Goal: Browse casually: Explore the website without a specific task or goal

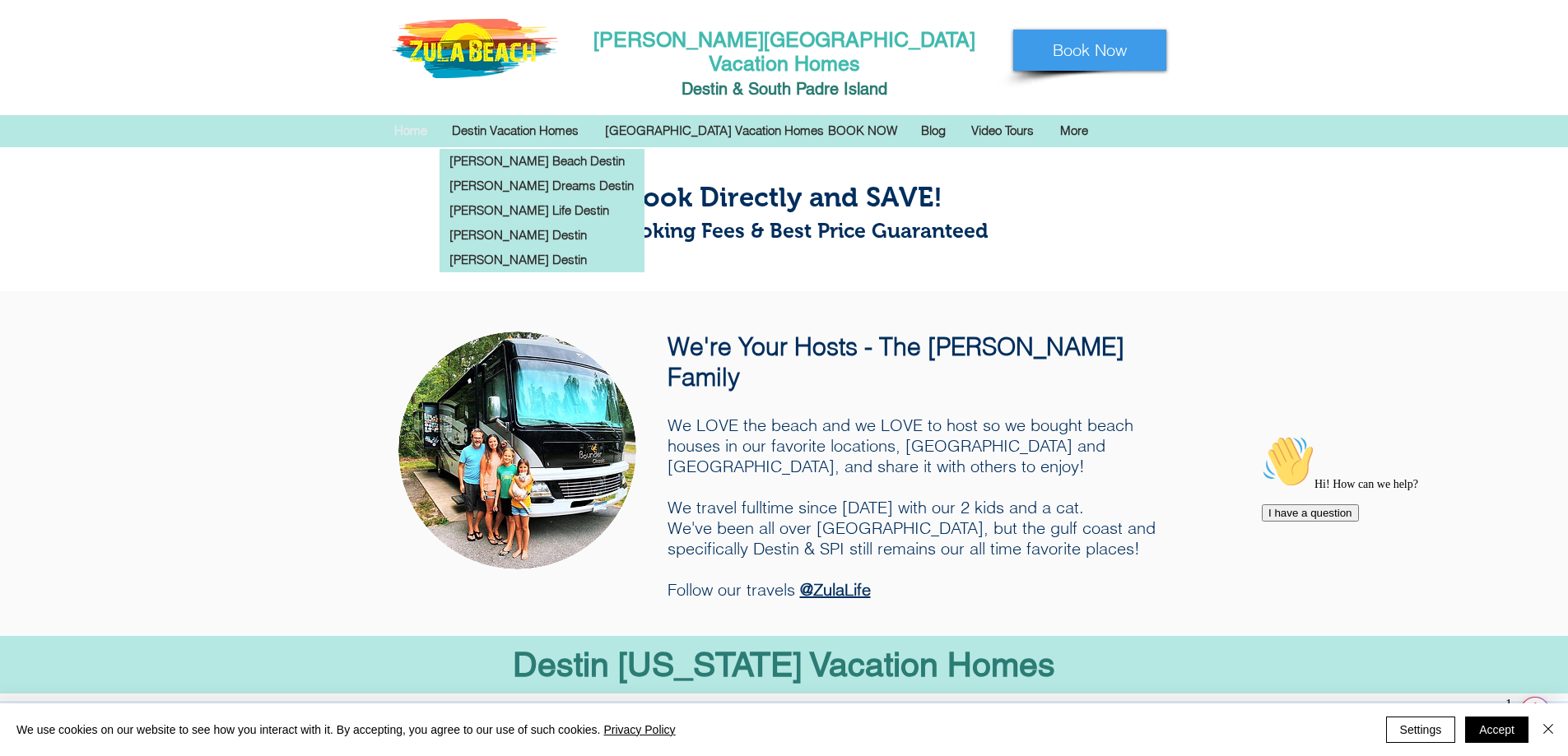
click at [496, 118] on p "Destin Vacation Homes" at bounding box center [515, 131] width 143 height 25
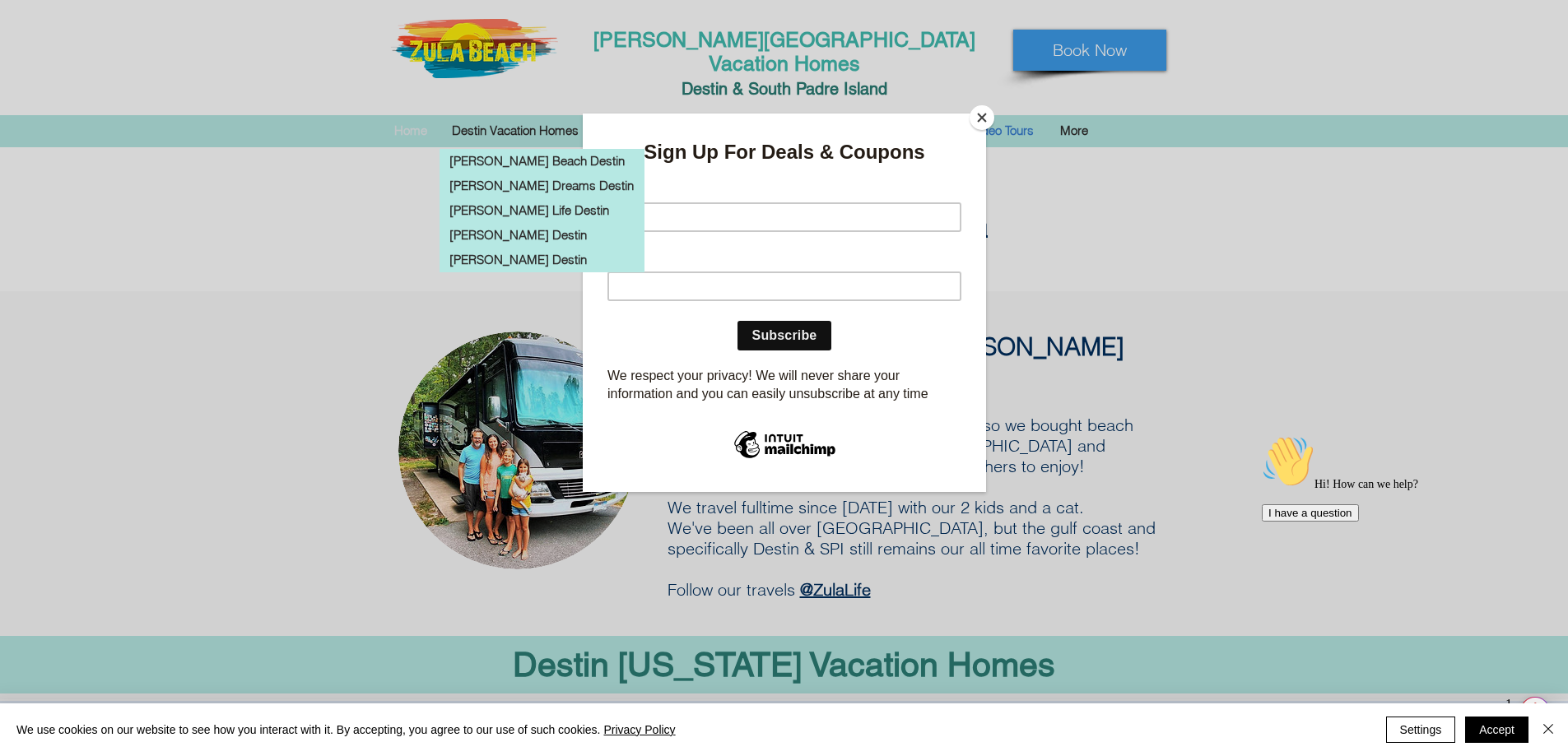
click at [987, 118] on button "Close" at bounding box center [982, 118] width 25 height 25
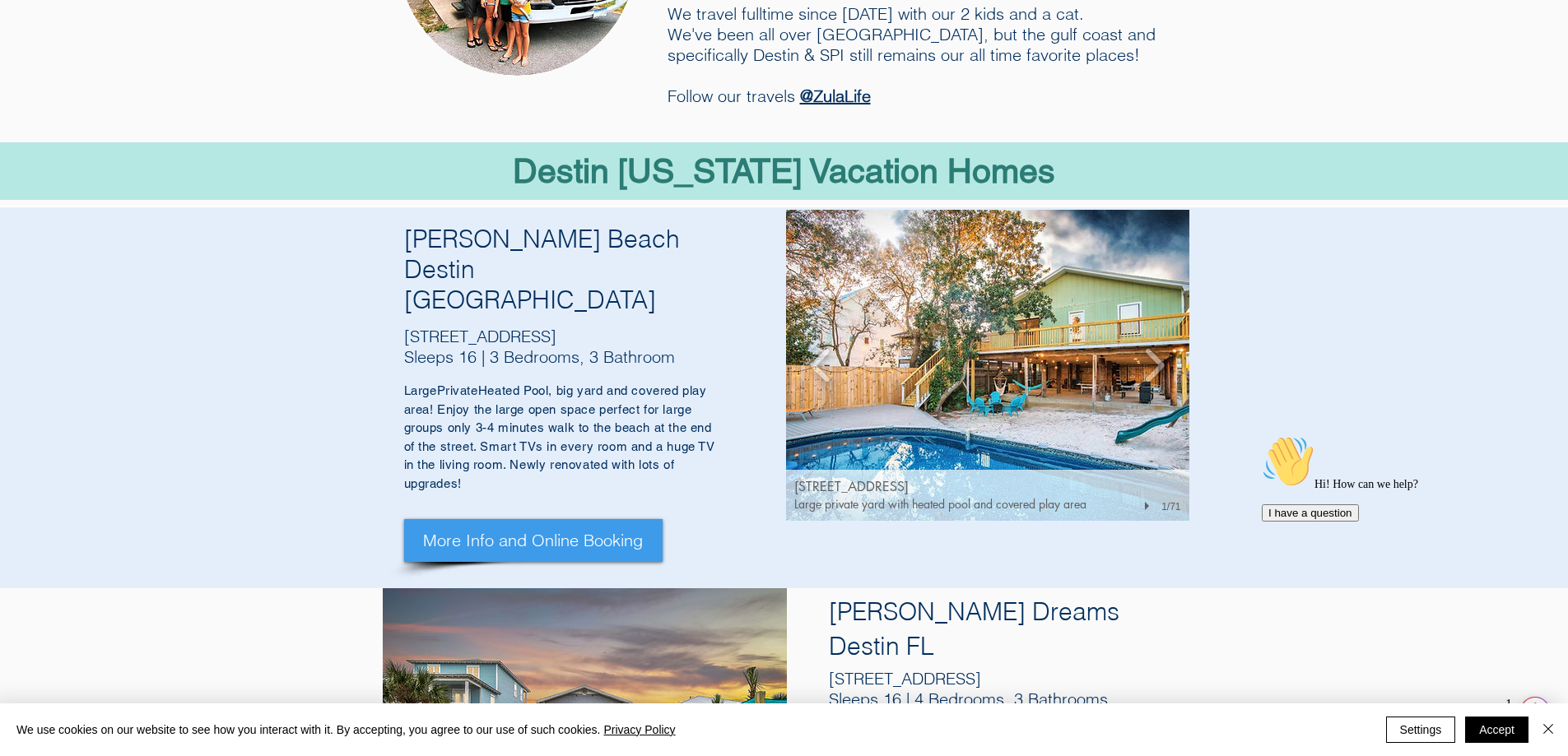
click at [951, 386] on img "93 Cobia St, Destin FL 32541" at bounding box center [987, 365] width 403 height 311
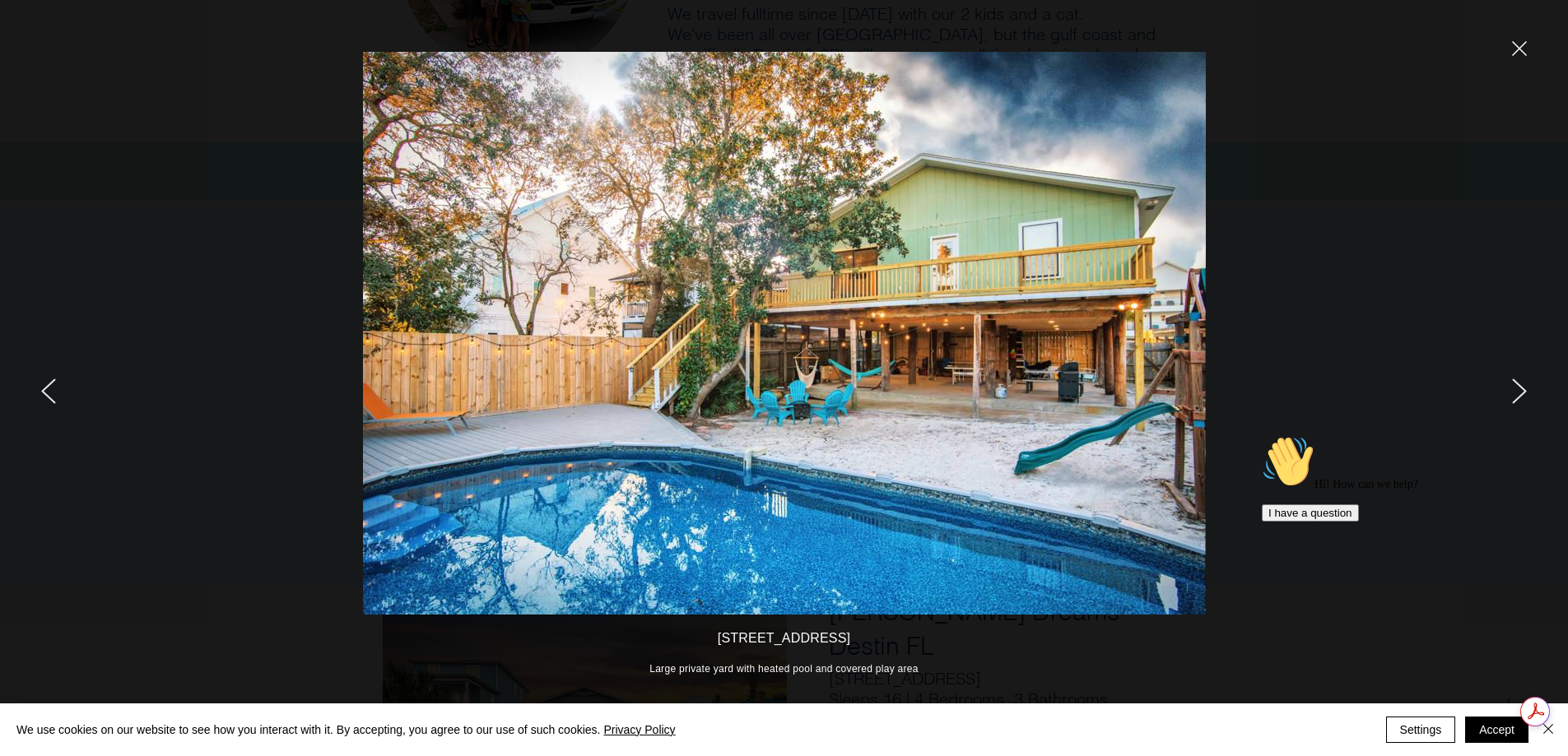
click at [1523, 394] on icon "next" at bounding box center [1520, 391] width 13 height 24
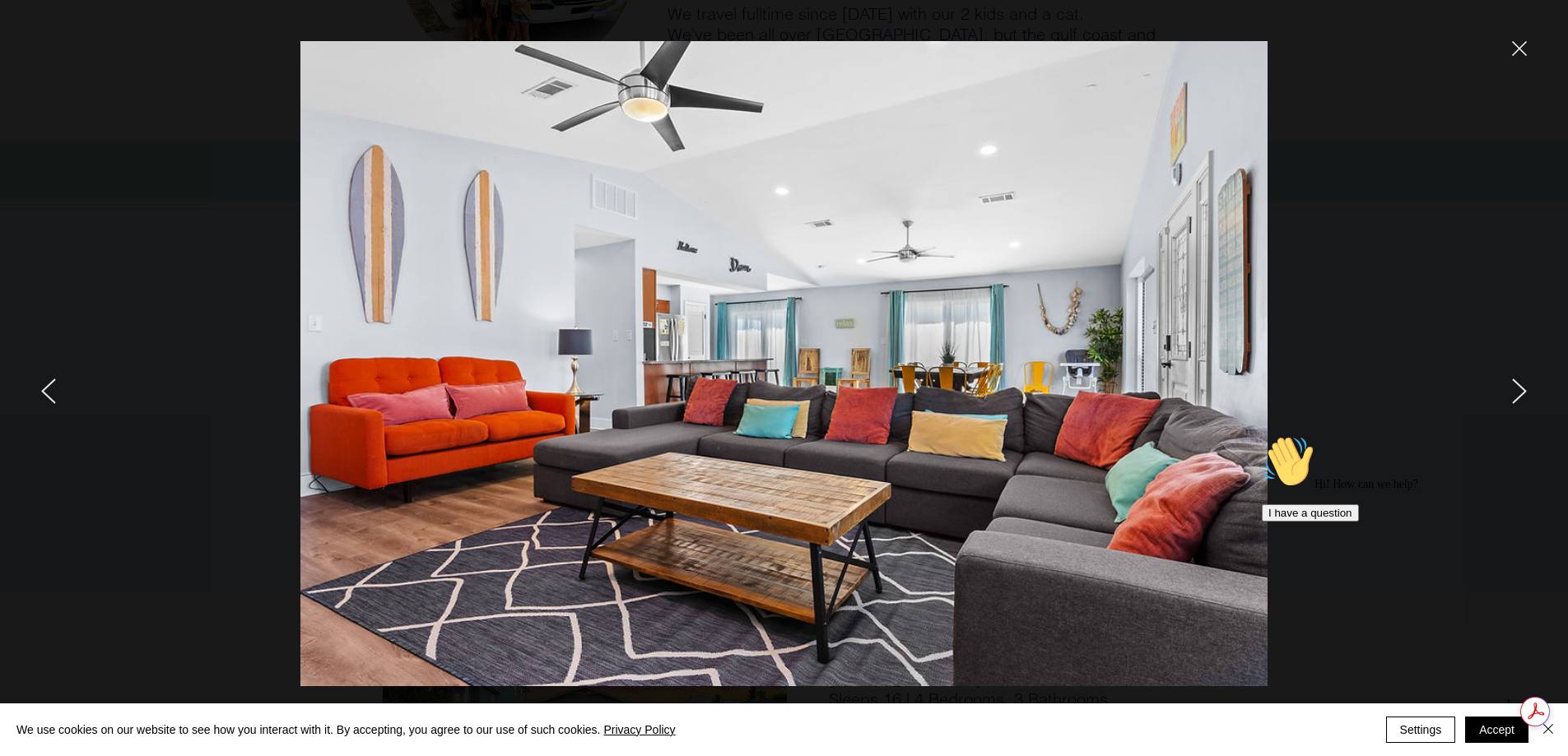
click at [1519, 392] on icon "next" at bounding box center [1520, 391] width 15 height 26
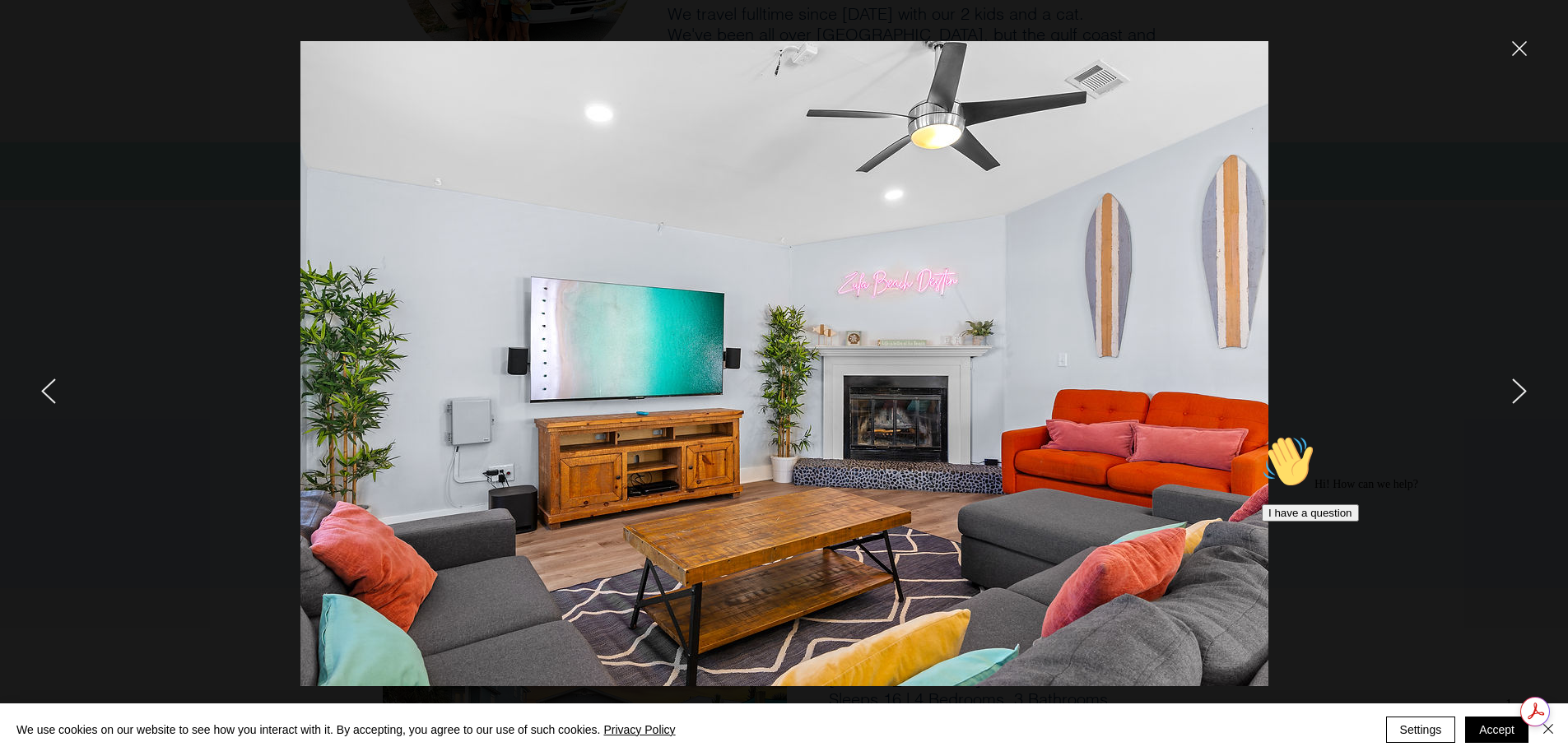
click at [1517, 390] on icon "next" at bounding box center [1520, 391] width 15 height 26
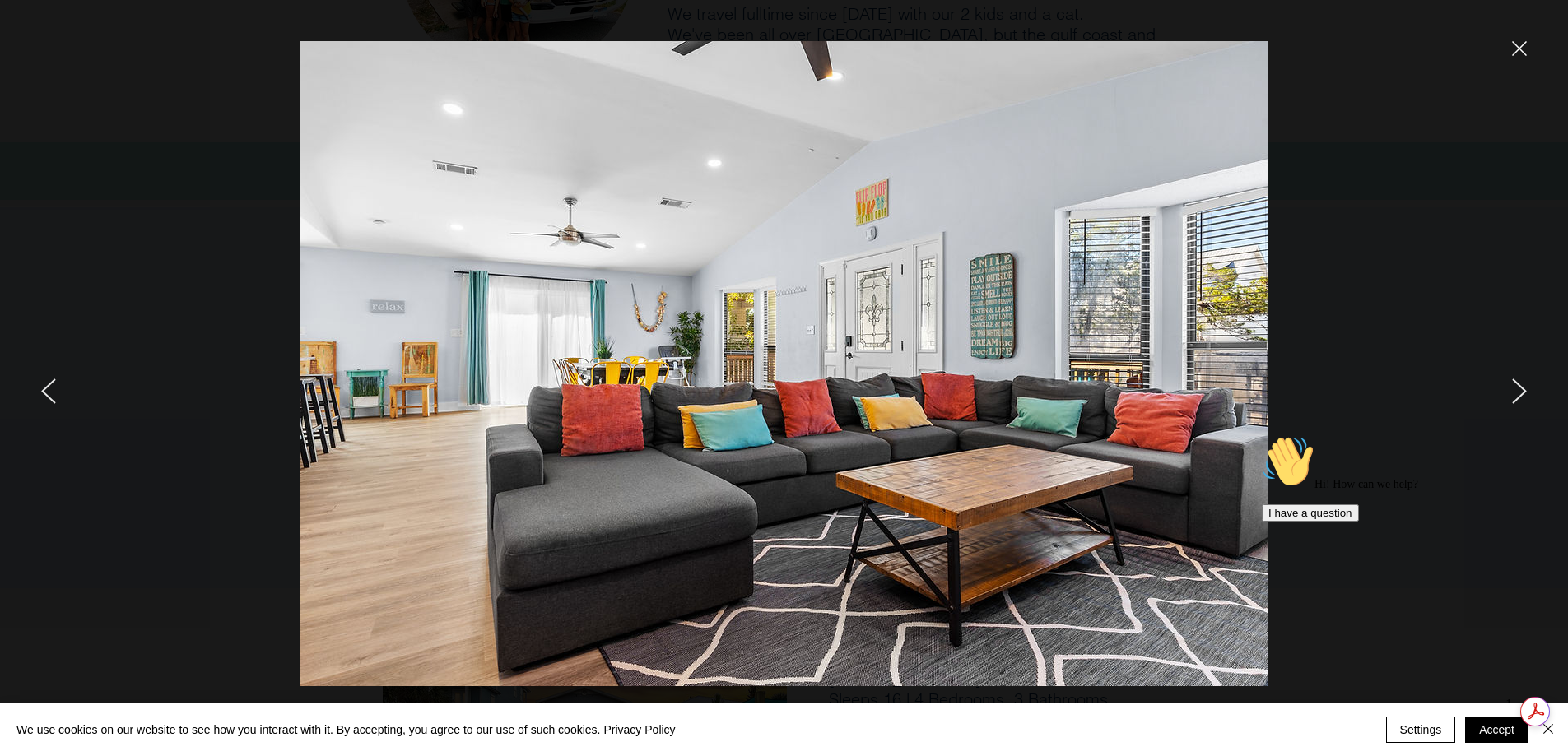
click at [1512, 46] on div at bounding box center [1309, 378] width 518 height 756
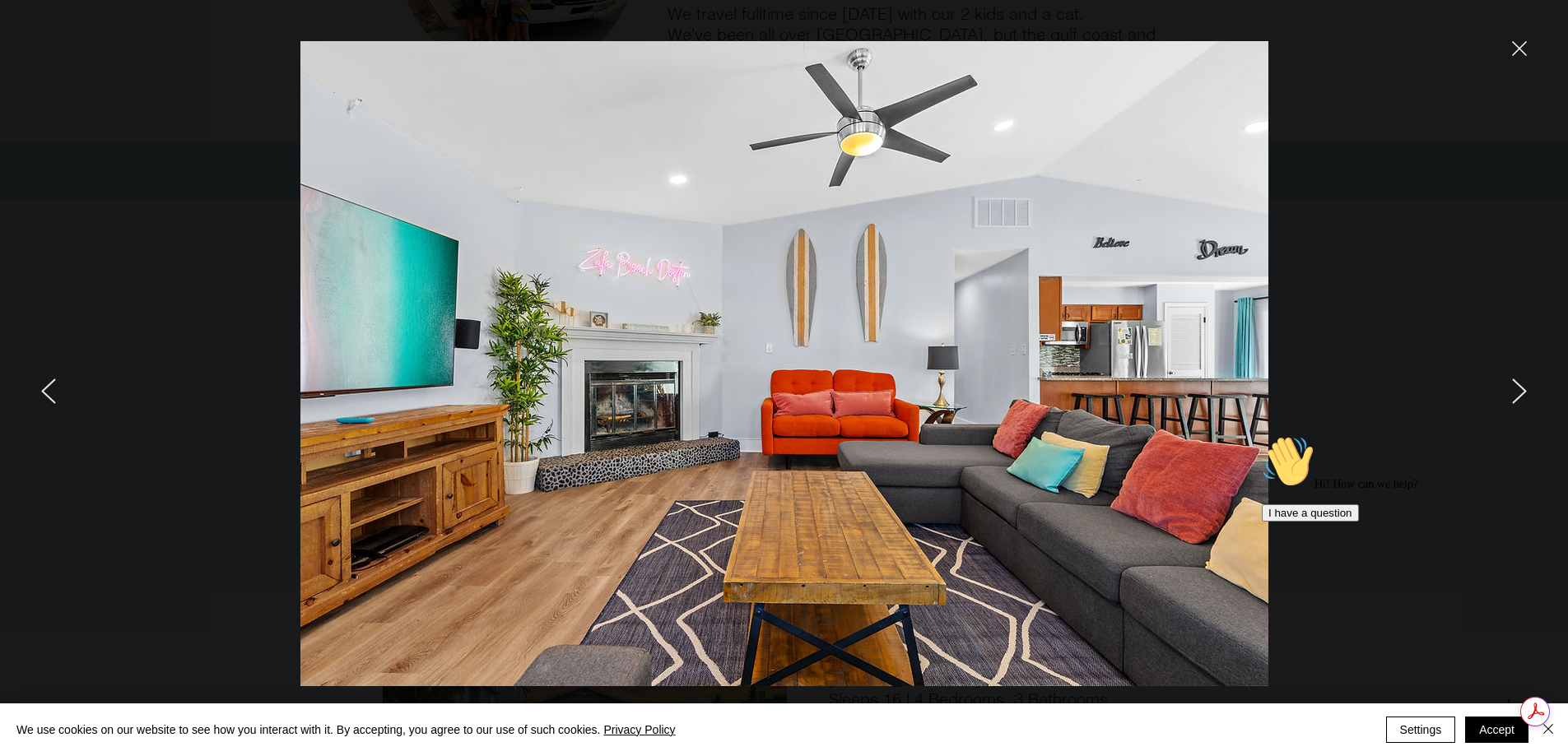
click at [1519, 44] on icon "close" at bounding box center [1520, 49] width 15 height 15
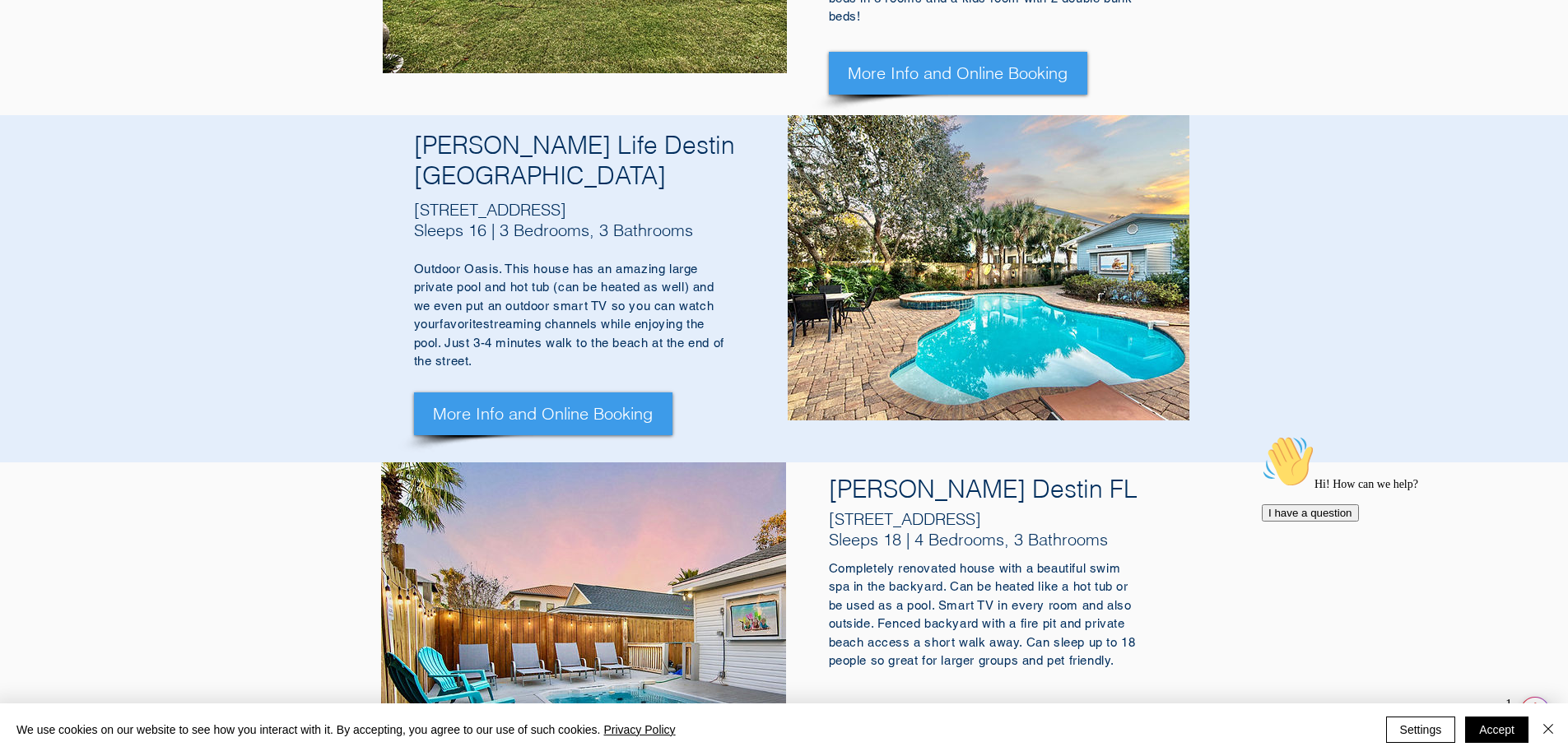
scroll to position [1317, 0]
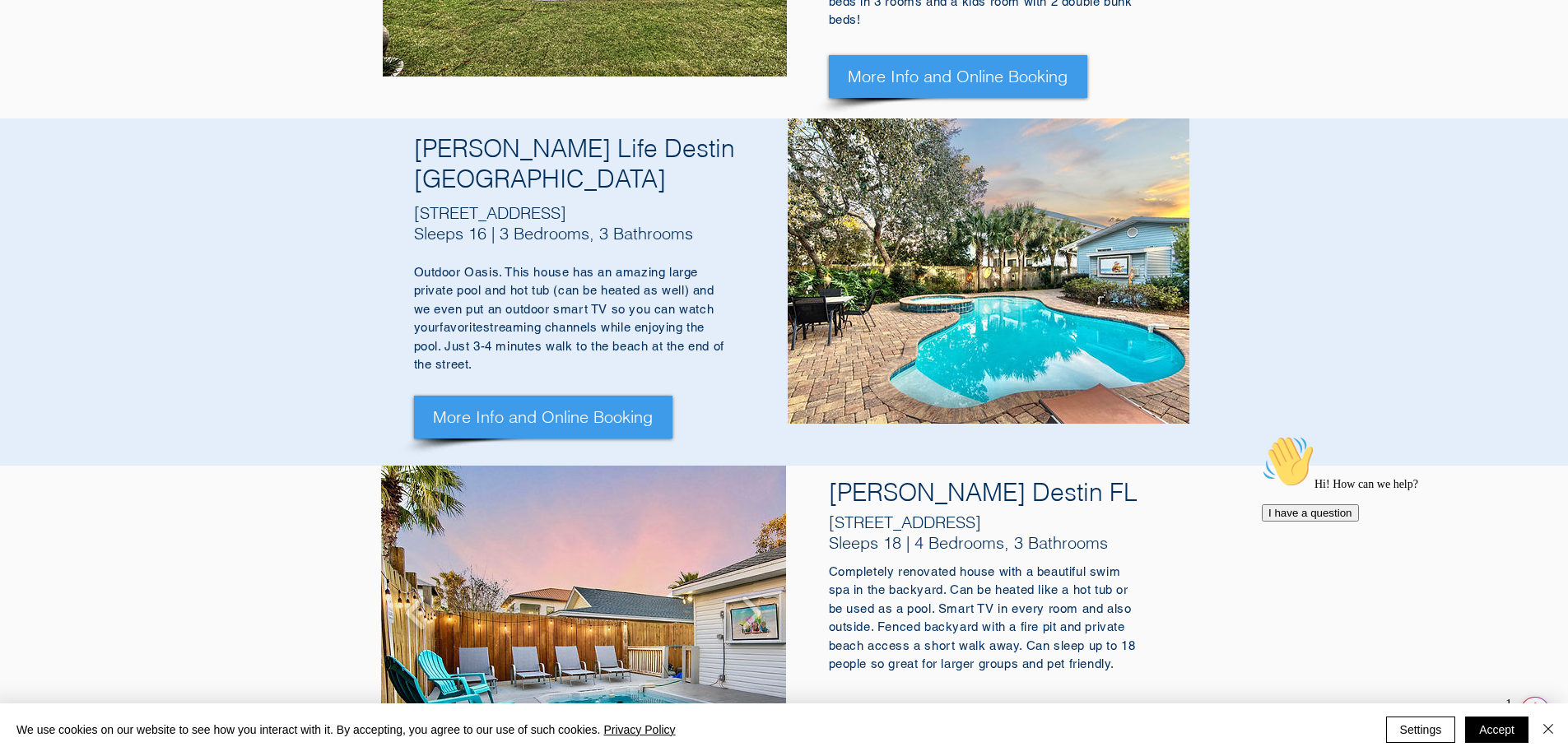
click at [596, 503] on img "Zule Breeze Destin Vacation Home" at bounding box center [583, 613] width 405 height 295
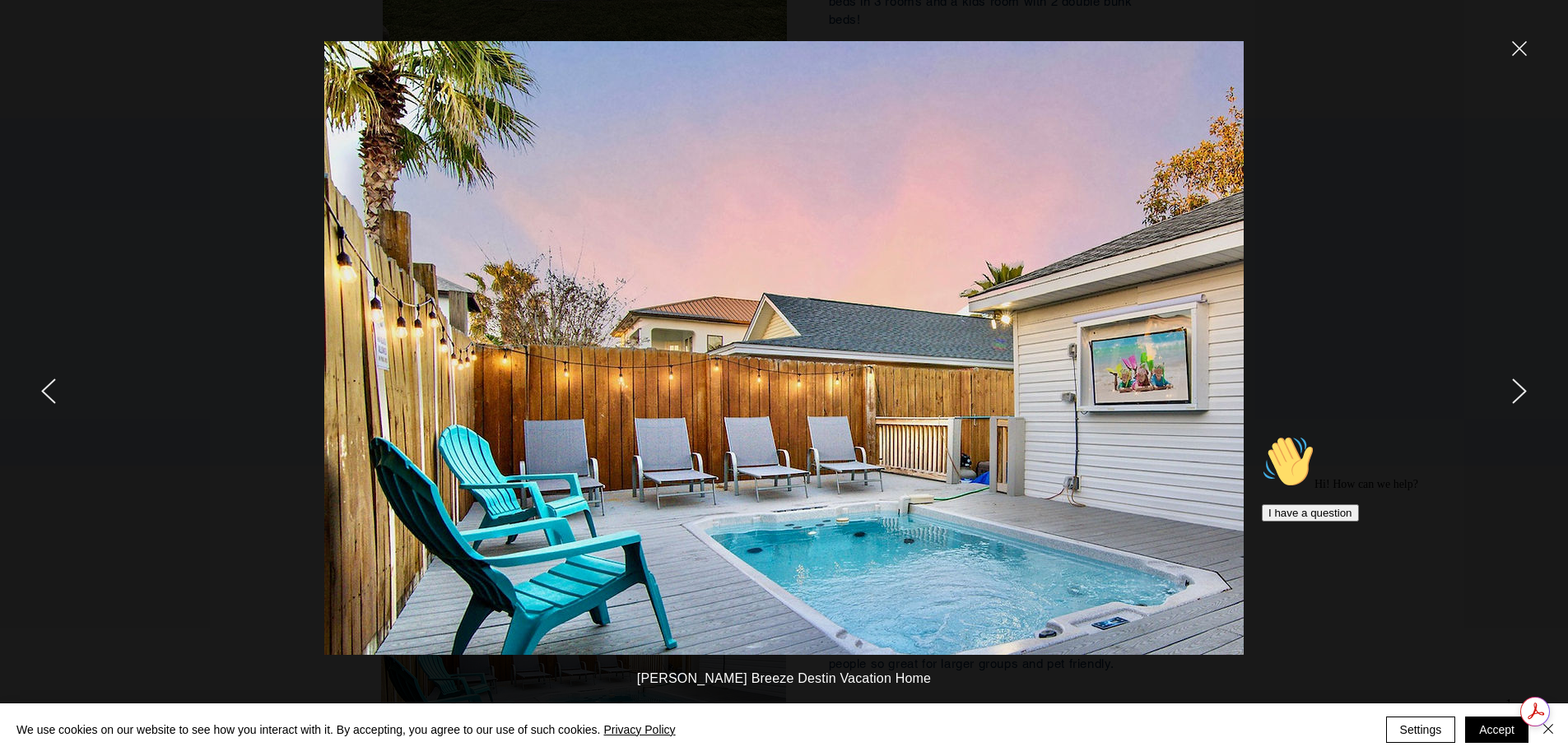
click at [1532, 396] on div at bounding box center [1309, 378] width 518 height 756
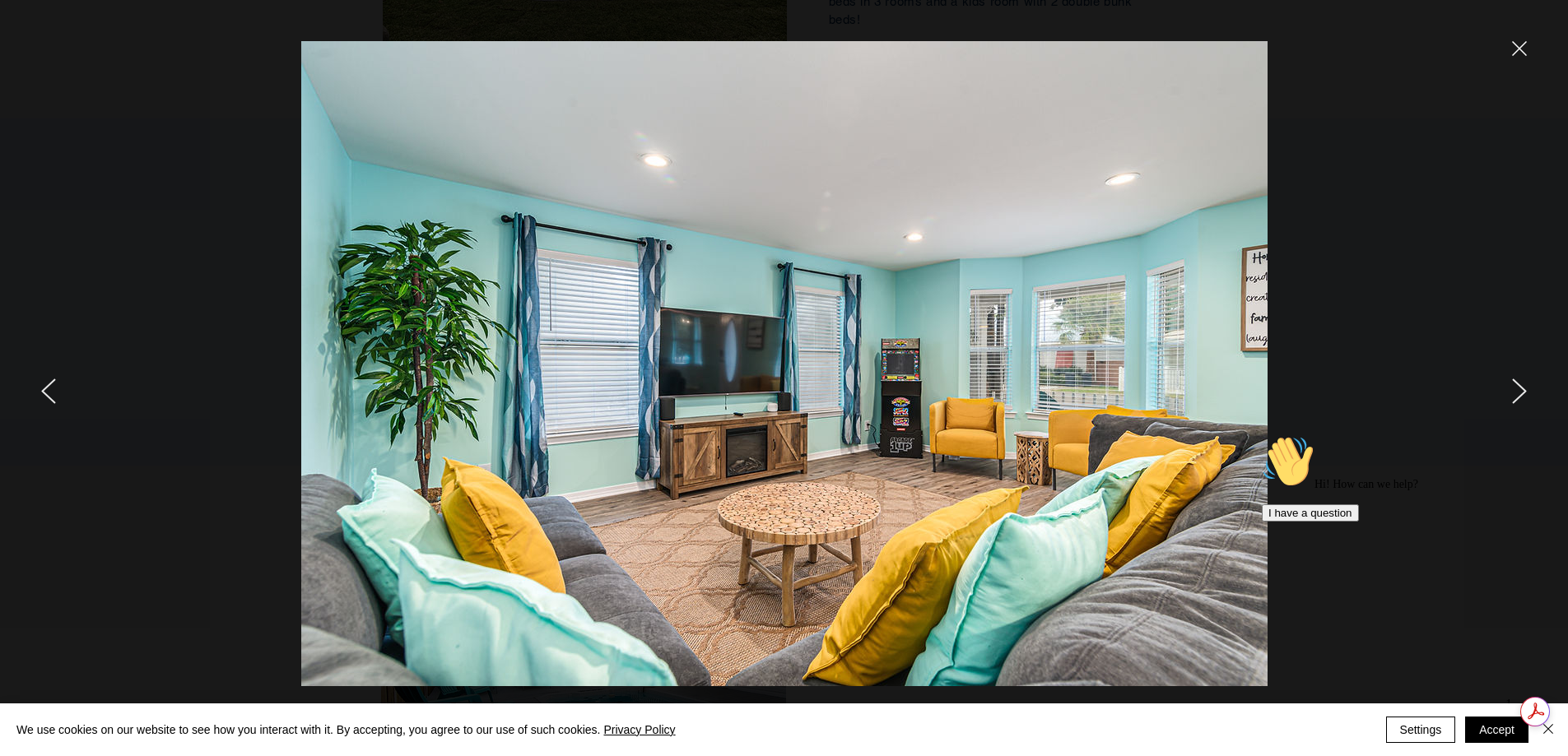
click at [1522, 391] on icon "next" at bounding box center [1520, 391] width 15 height 26
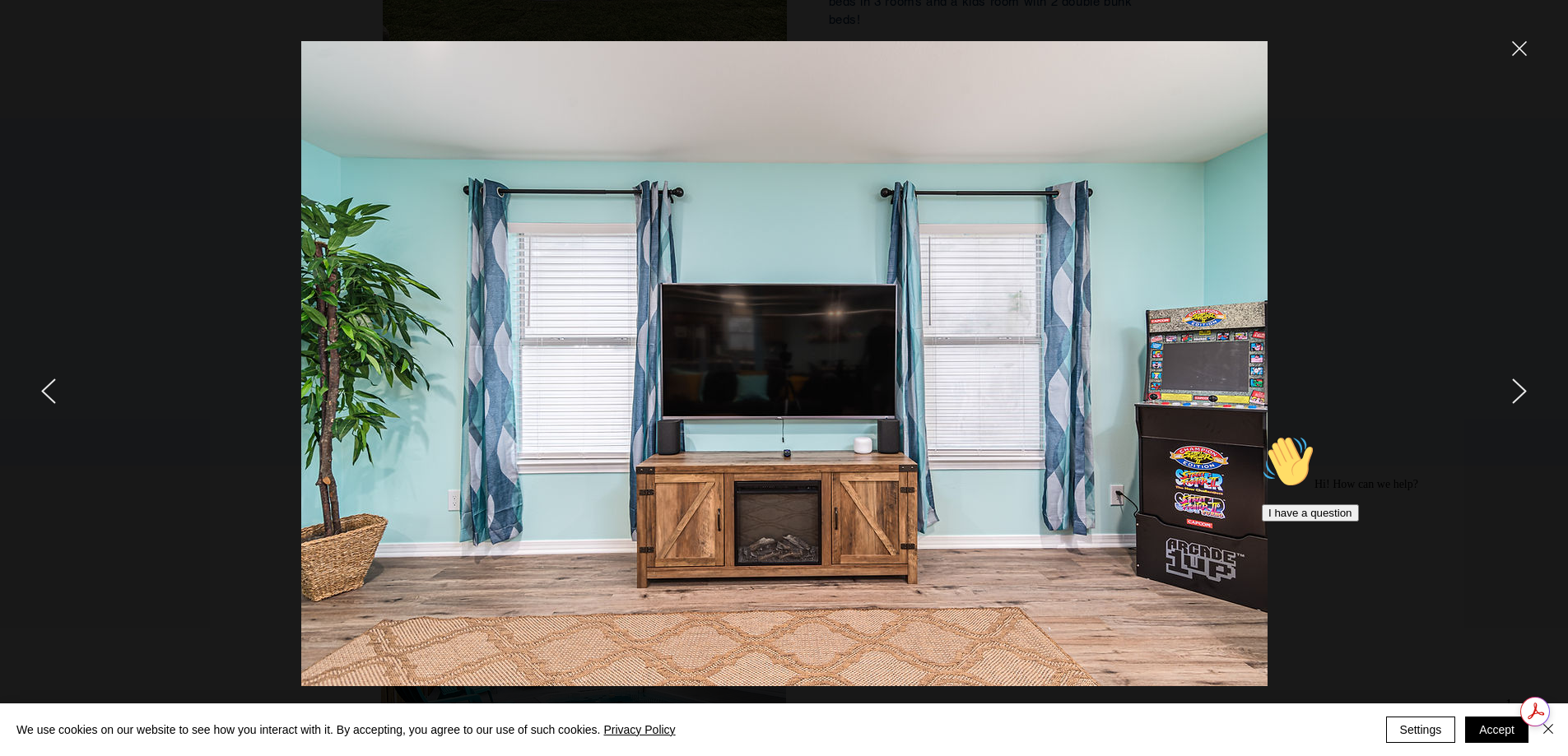
click at [1522, 391] on icon "next" at bounding box center [1520, 391] width 15 height 26
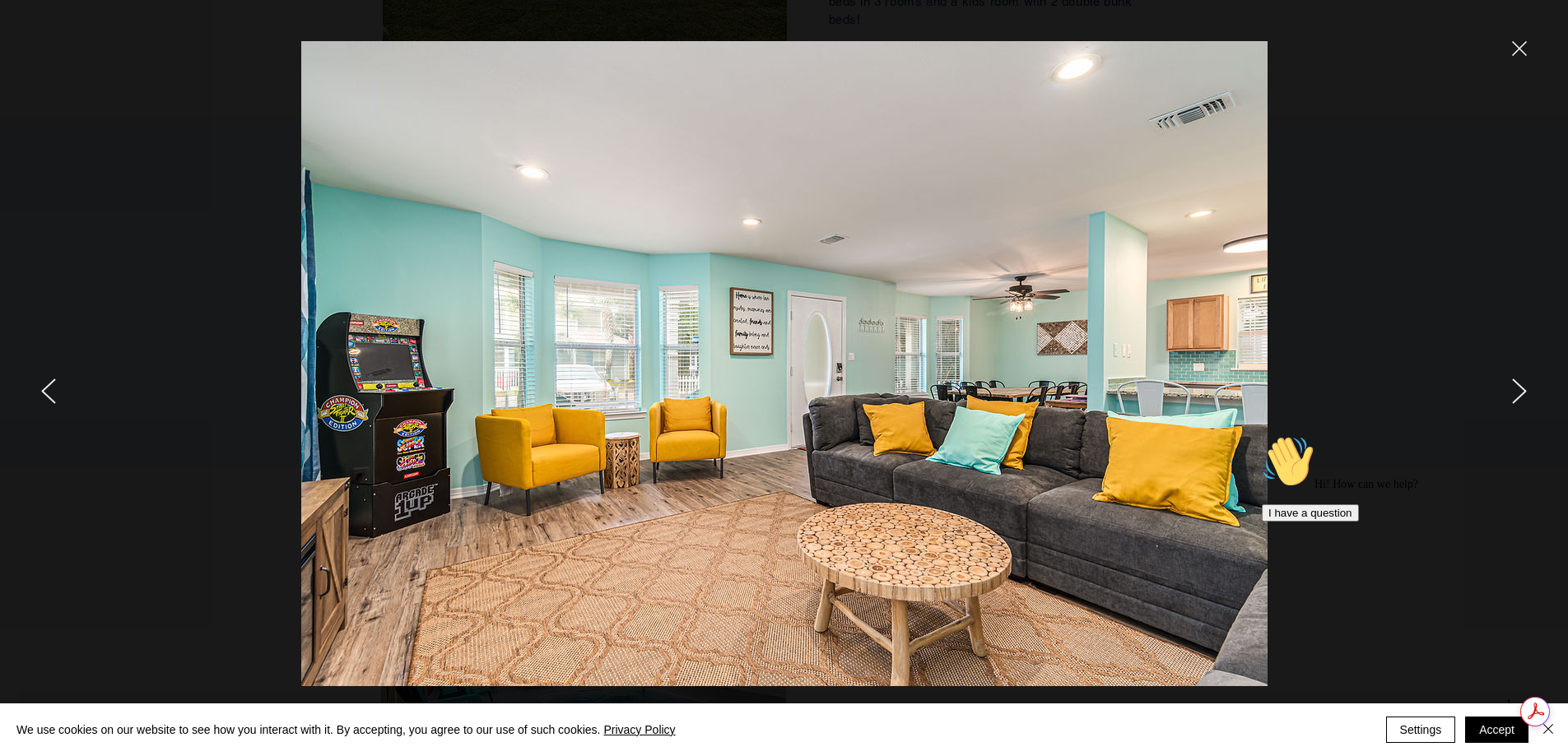
click at [1522, 391] on icon "next" at bounding box center [1520, 391] width 15 height 26
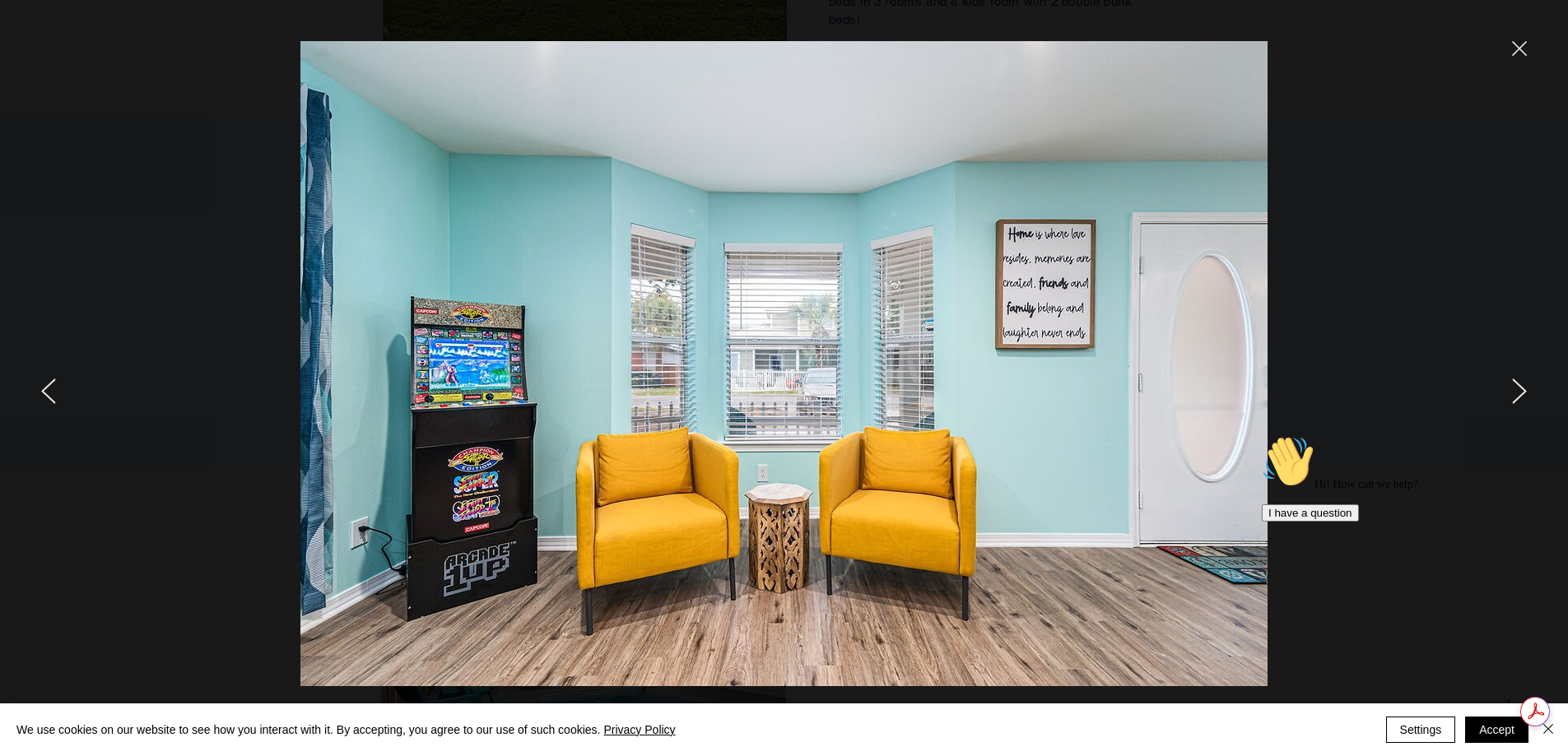
click at [1522, 391] on icon "next" at bounding box center [1520, 391] width 15 height 26
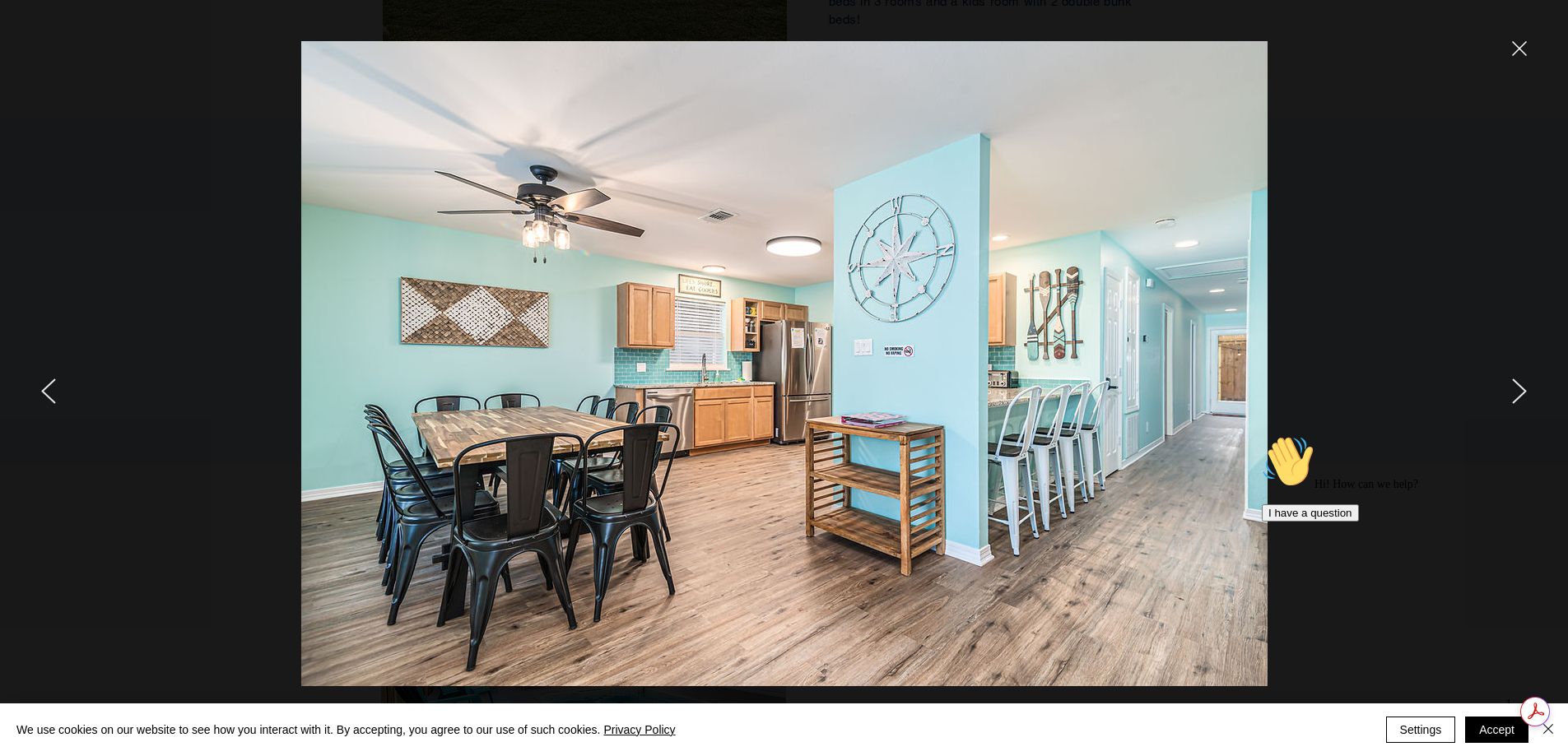
click at [1522, 391] on icon "next" at bounding box center [1520, 391] width 15 height 26
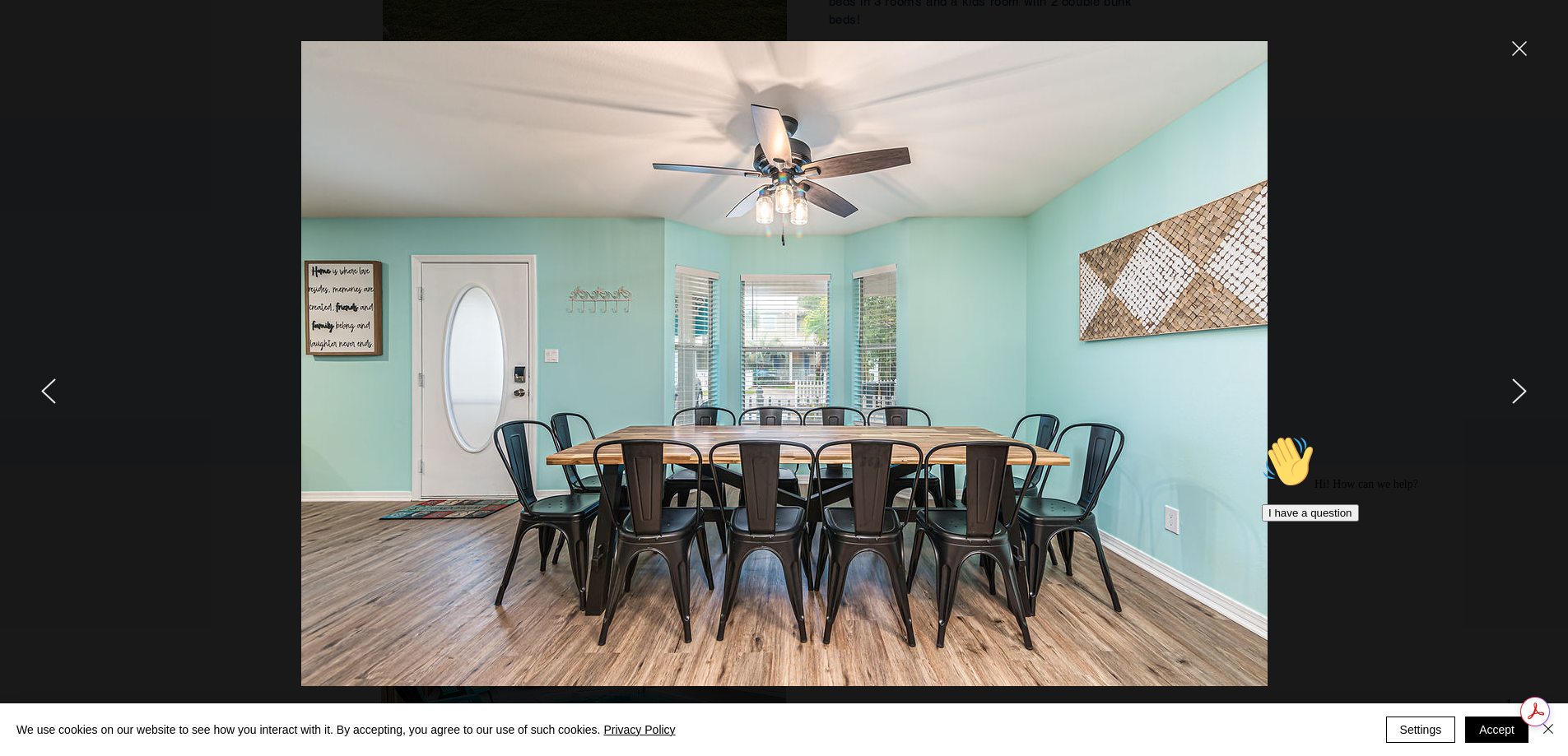
click at [1522, 391] on icon "next" at bounding box center [1520, 391] width 15 height 26
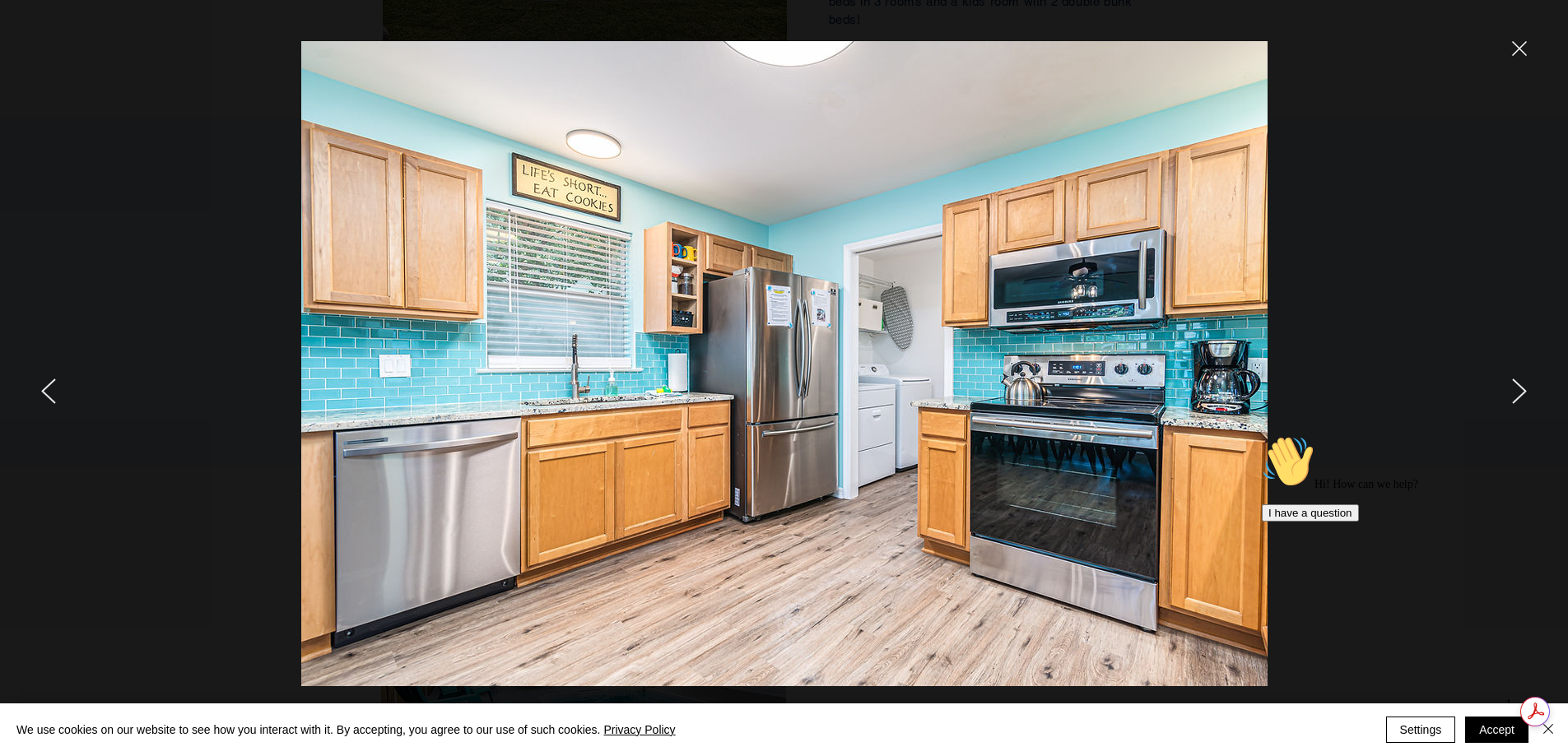
click at [1522, 391] on icon "next" at bounding box center [1520, 391] width 15 height 26
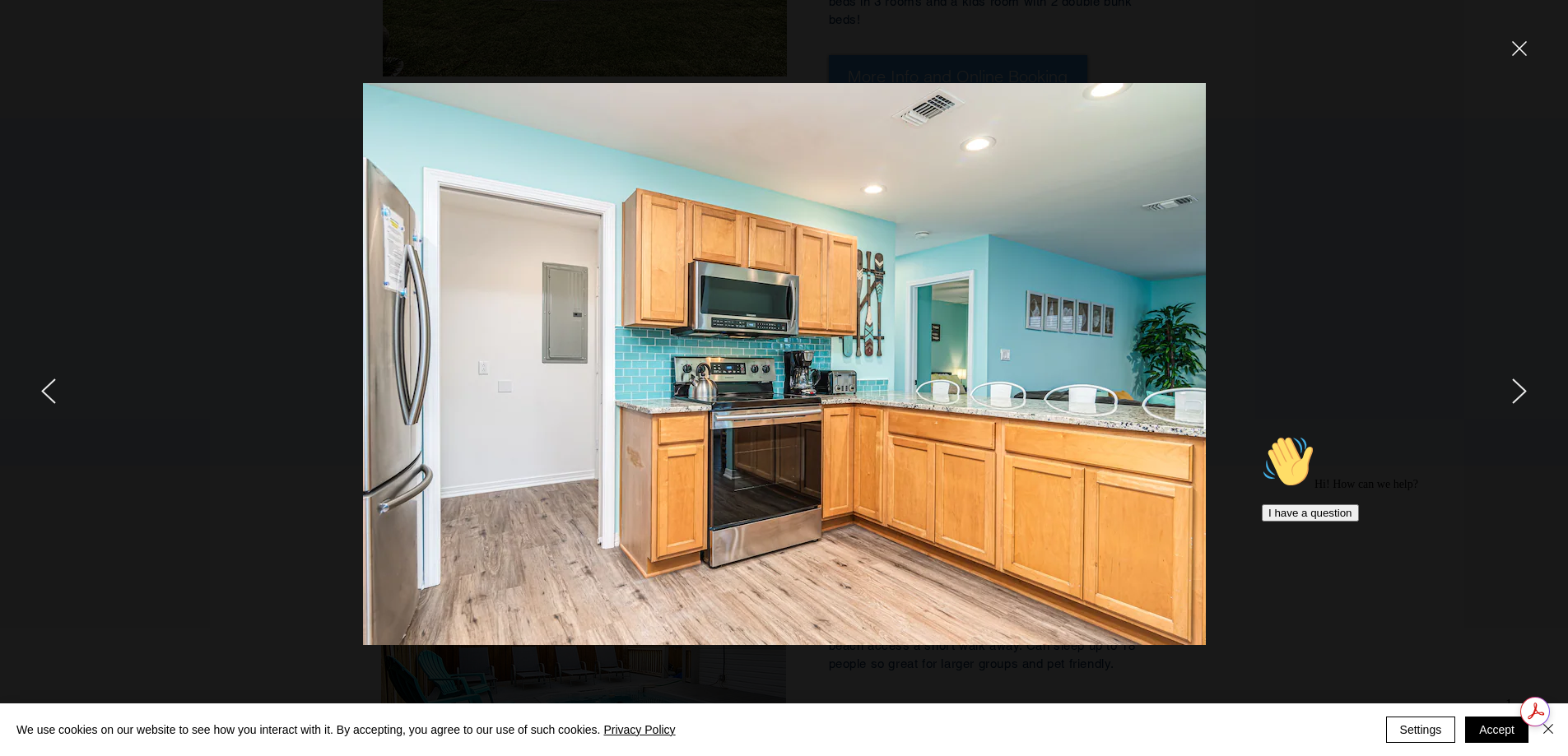
click at [1522, 391] on icon "next" at bounding box center [1520, 391] width 15 height 26
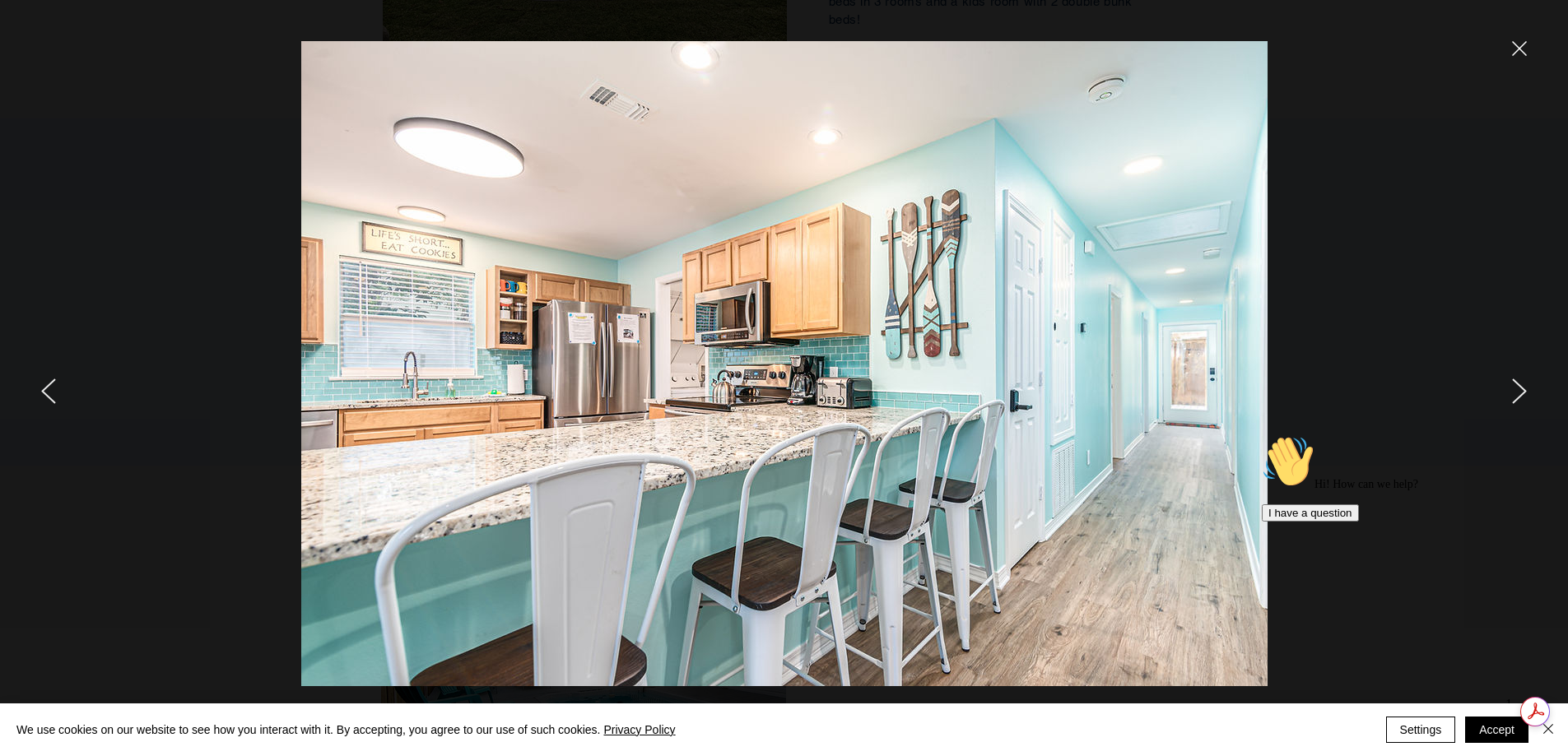
click at [1522, 391] on icon "next" at bounding box center [1520, 391] width 15 height 26
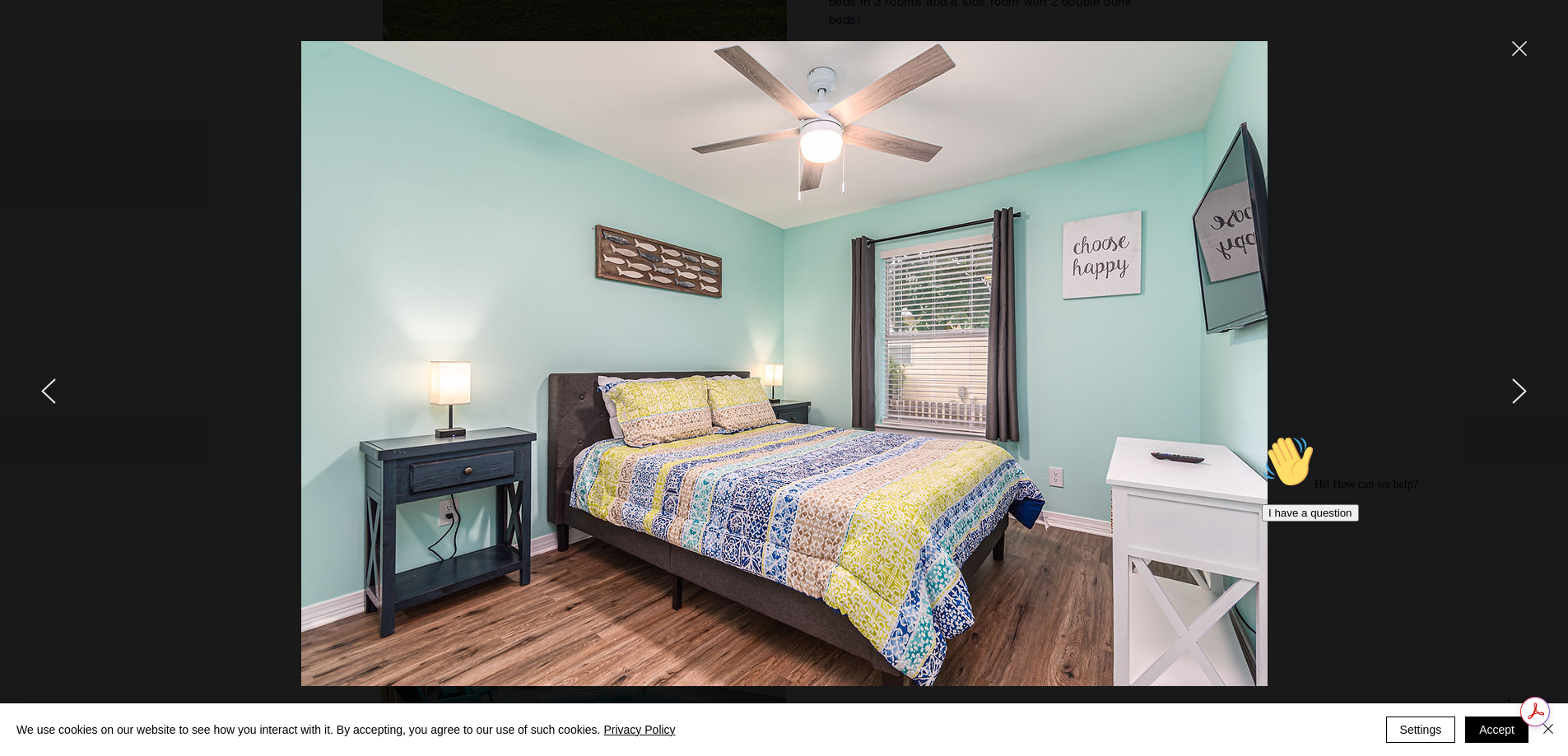
click at [1522, 391] on icon "next" at bounding box center [1520, 391] width 15 height 26
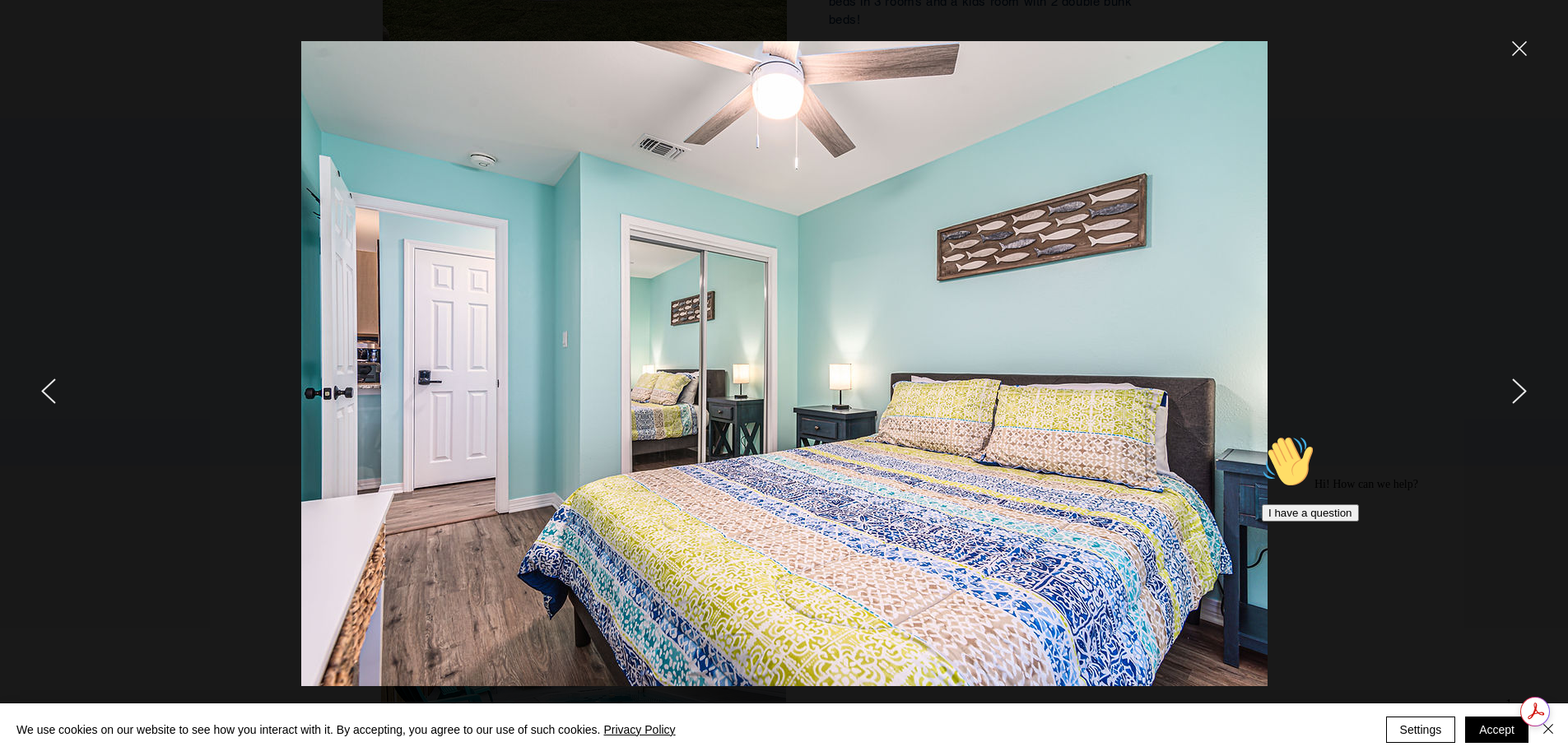
click at [1522, 391] on icon "next" at bounding box center [1520, 391] width 15 height 26
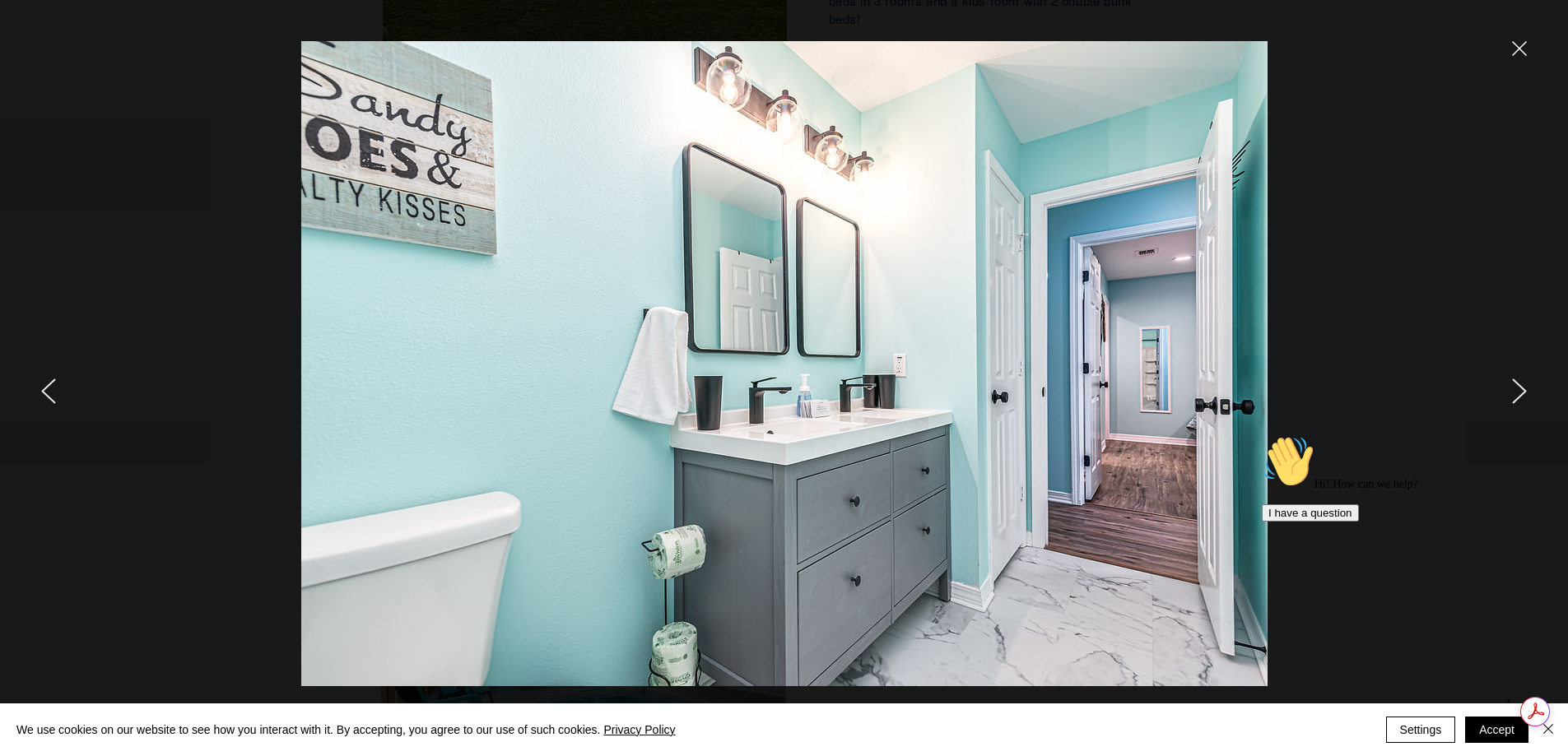
click at [1522, 391] on icon "next" at bounding box center [1520, 391] width 15 height 26
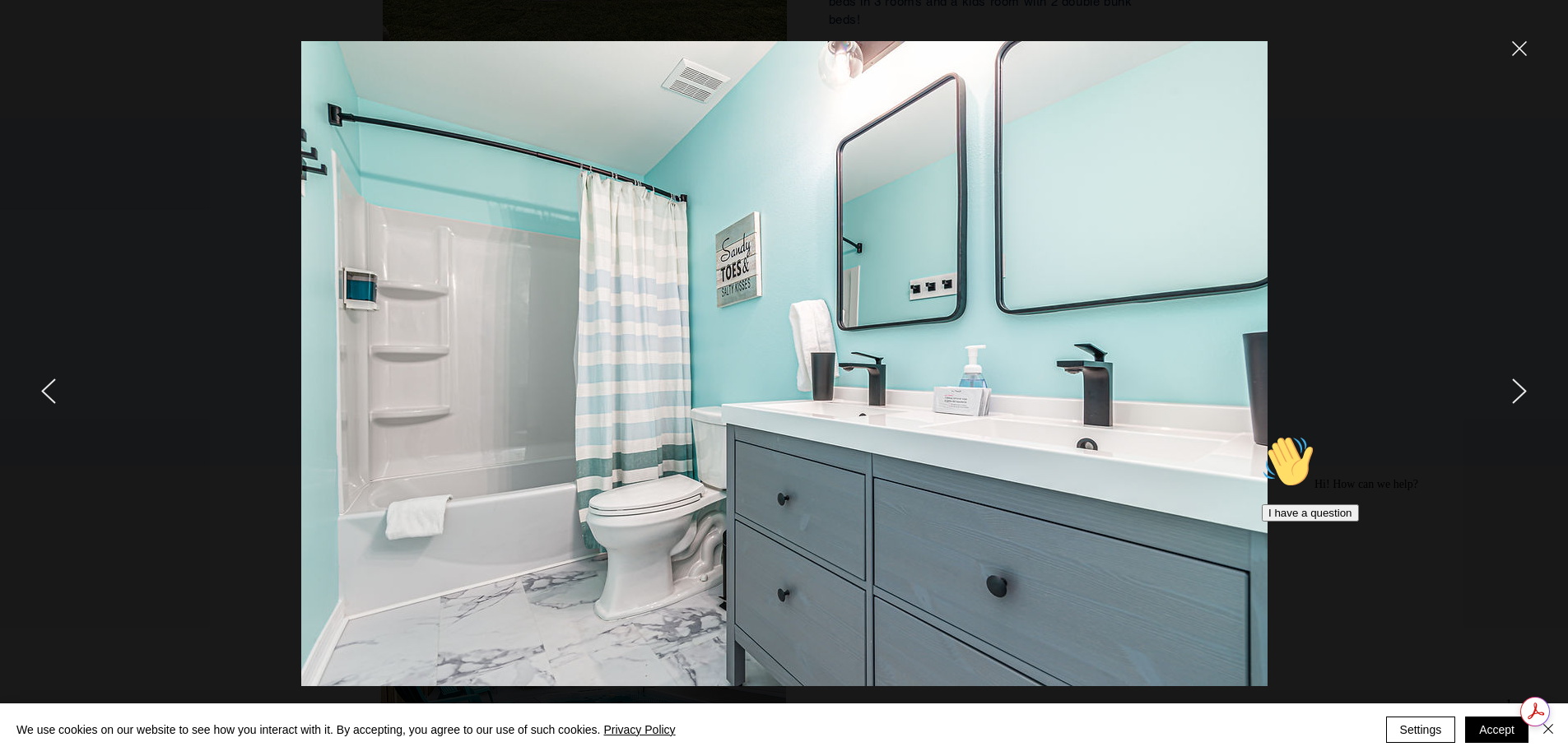
click at [1522, 391] on icon "next" at bounding box center [1520, 391] width 15 height 26
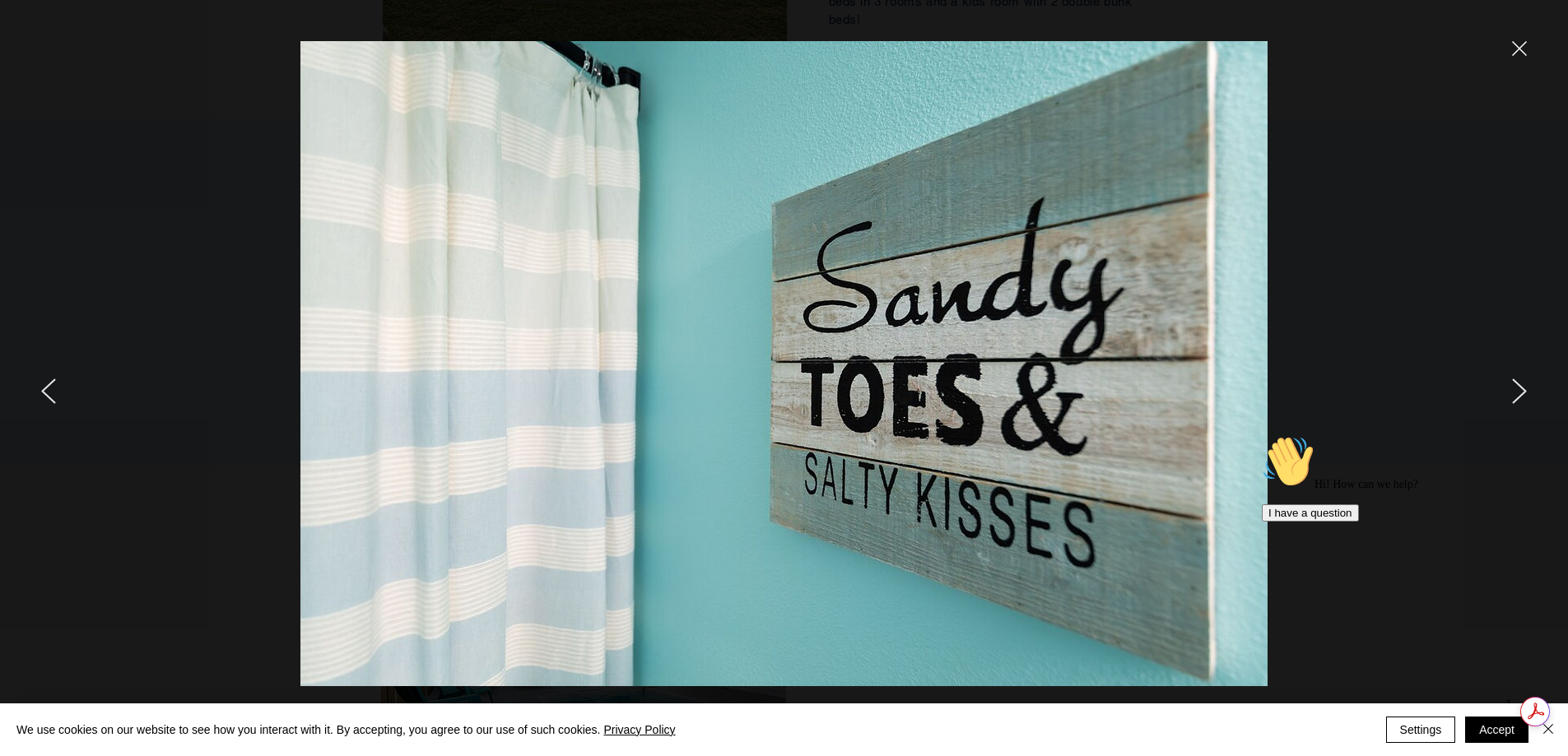
click at [1522, 391] on icon "next" at bounding box center [1520, 391] width 15 height 26
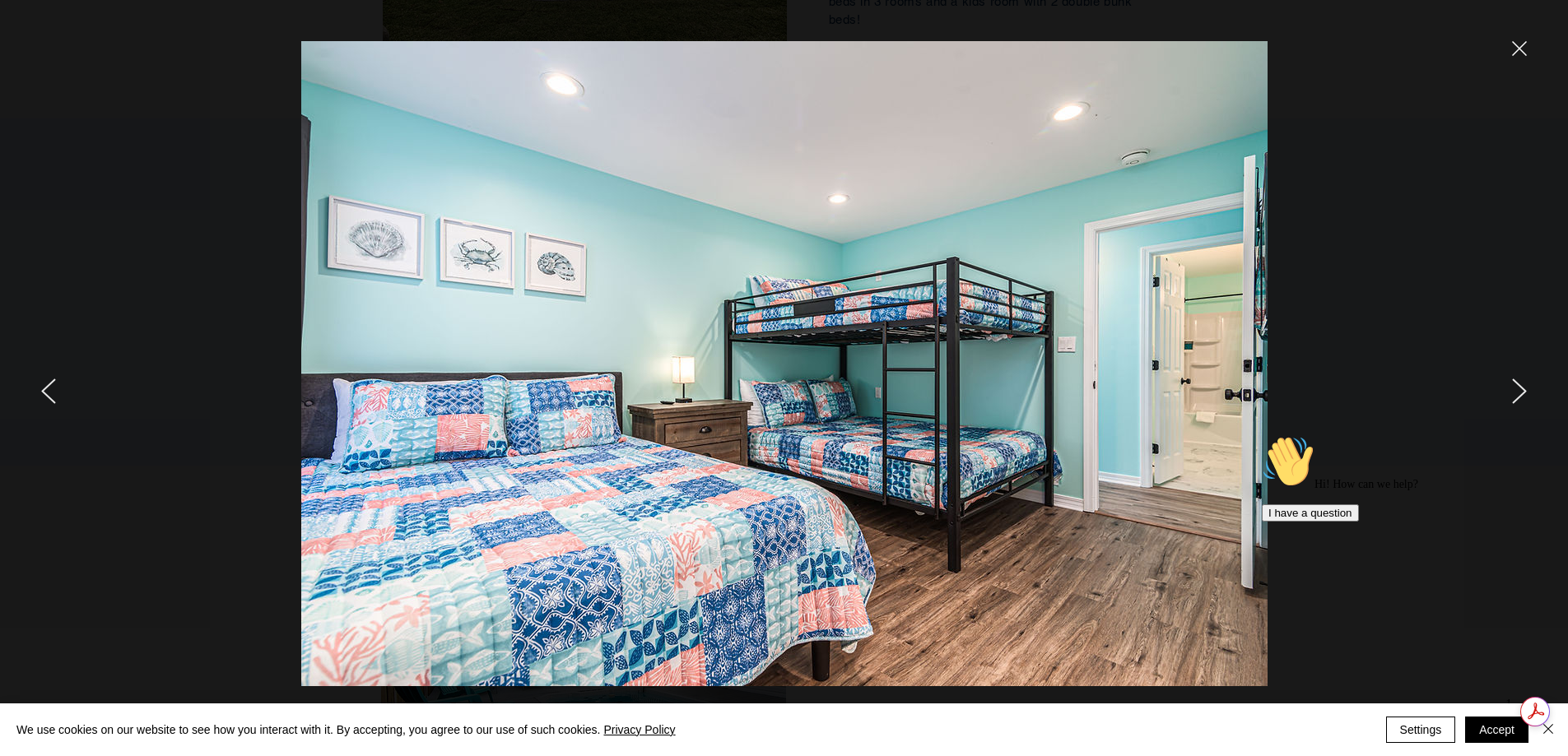
click at [1522, 391] on icon "next" at bounding box center [1520, 391] width 15 height 26
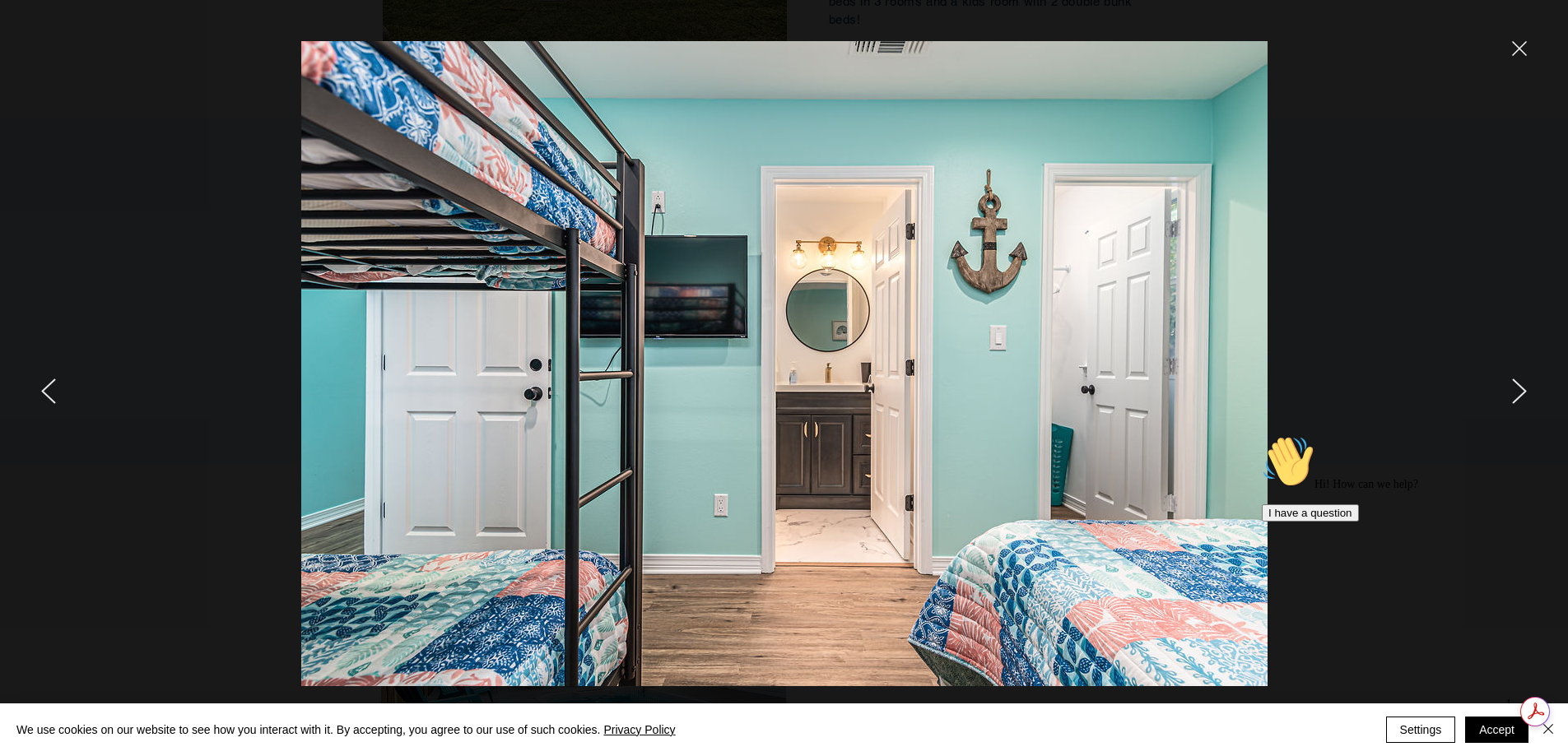
click at [1522, 391] on icon "next" at bounding box center [1520, 391] width 15 height 26
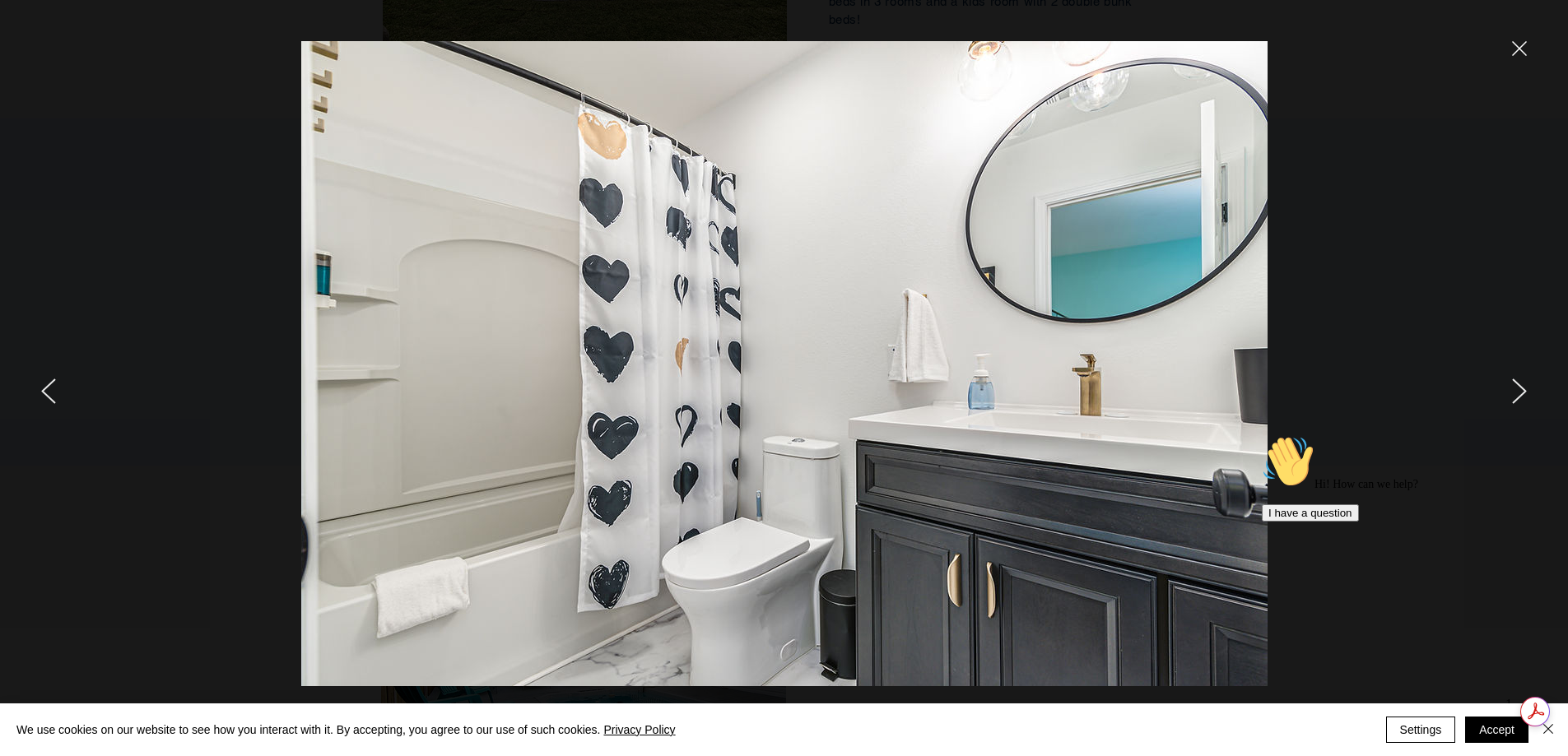
click at [1522, 391] on icon "next" at bounding box center [1520, 391] width 15 height 26
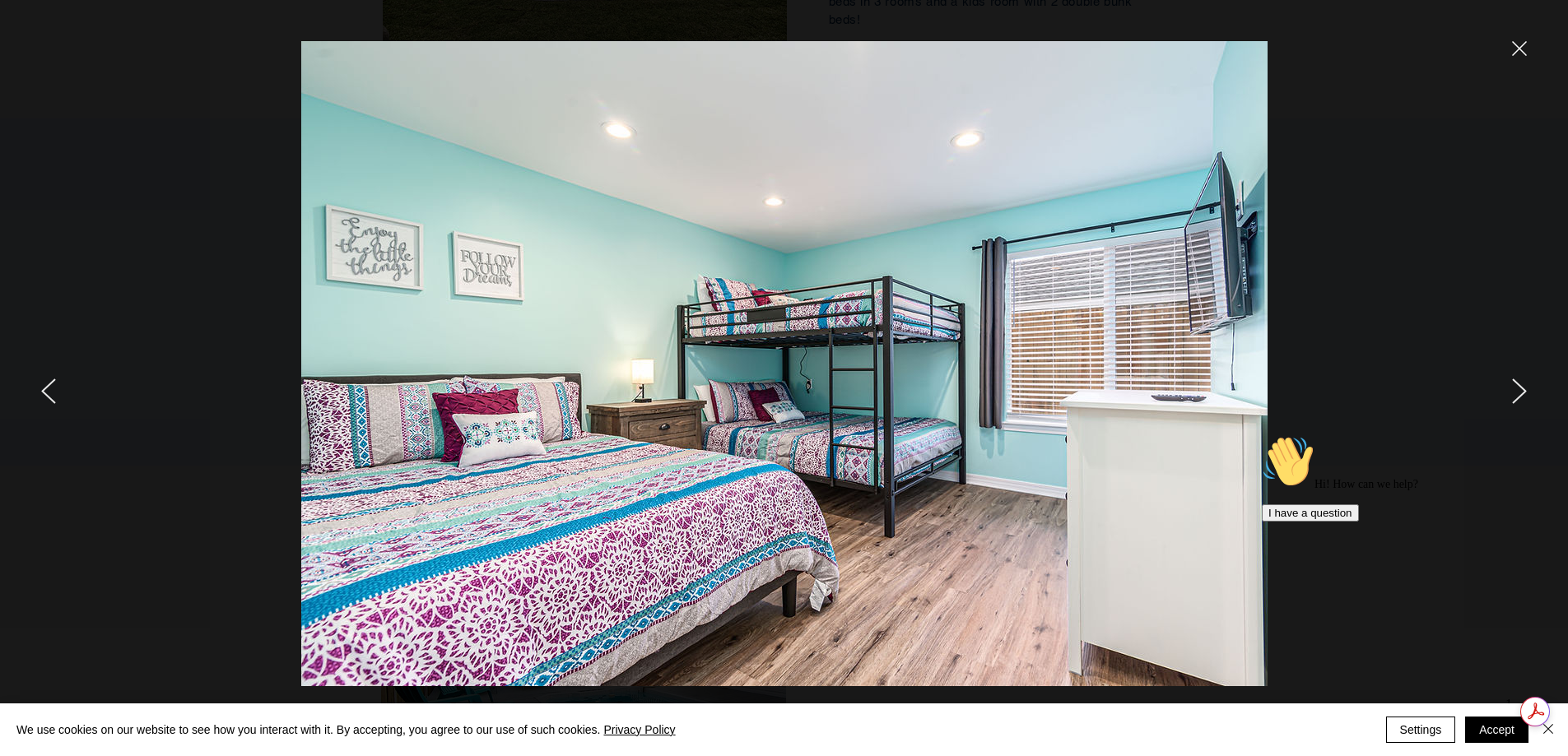
click at [1522, 391] on icon "next" at bounding box center [1520, 391] width 15 height 26
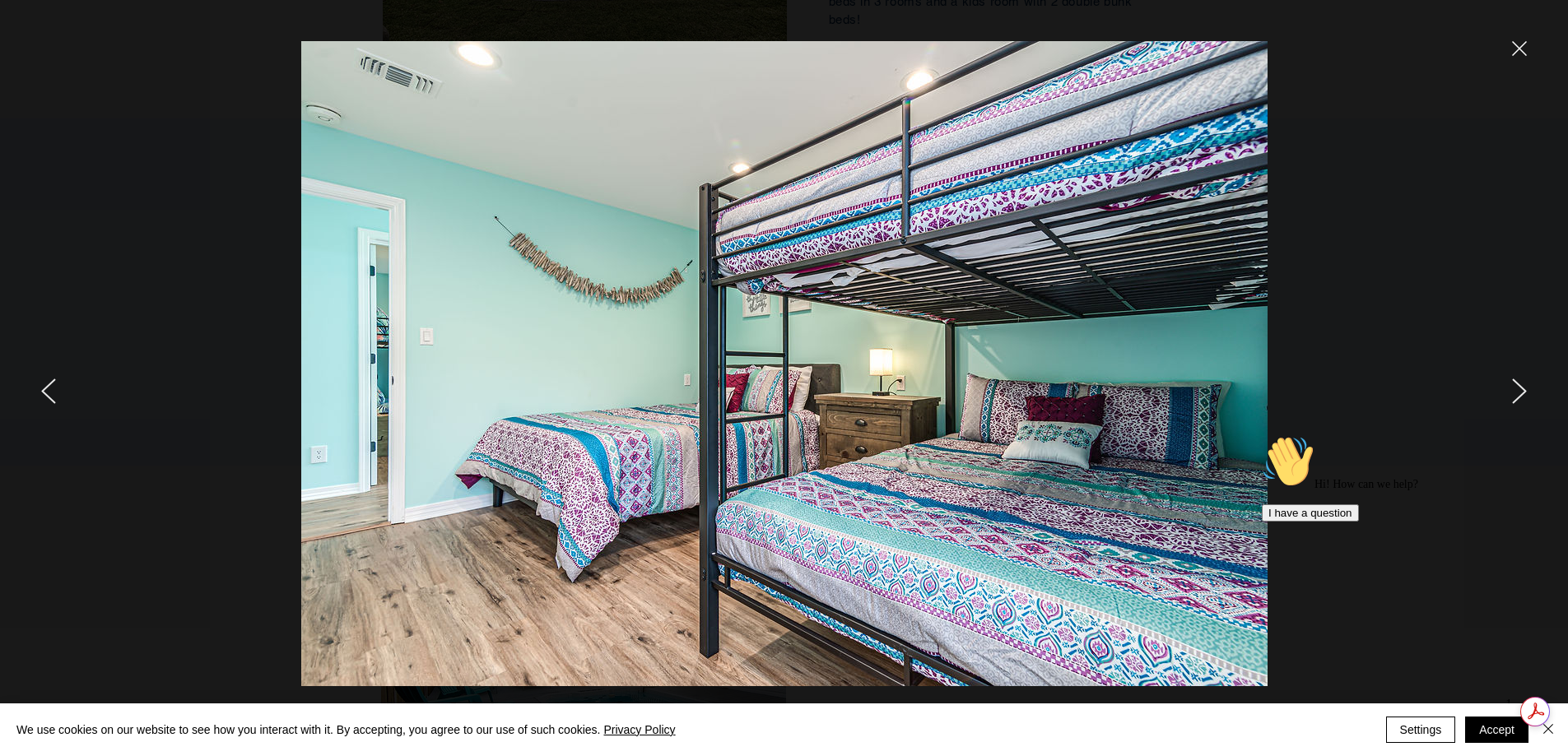
click at [1522, 391] on icon "next" at bounding box center [1520, 391] width 15 height 26
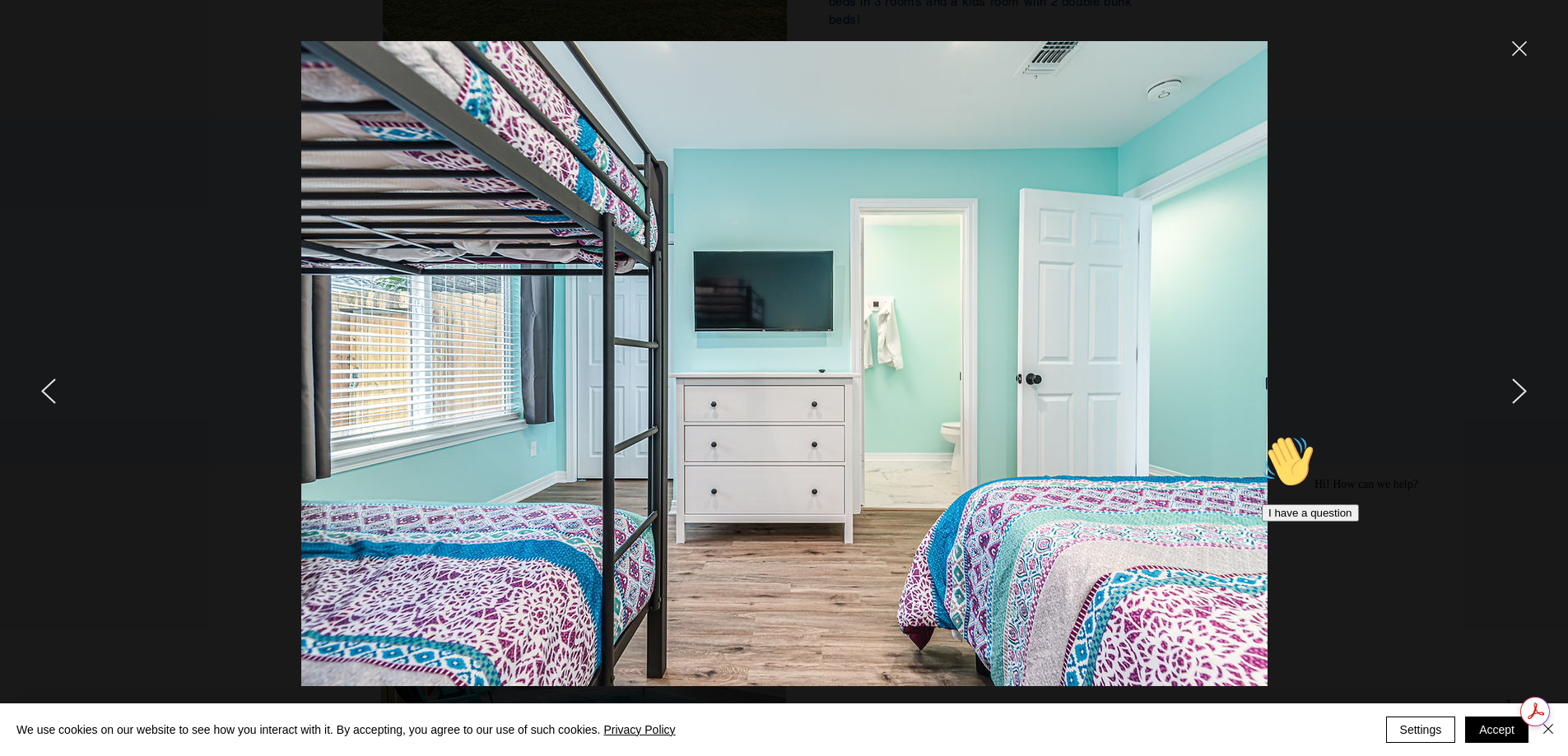
click at [1522, 391] on icon "next" at bounding box center [1520, 391] width 15 height 26
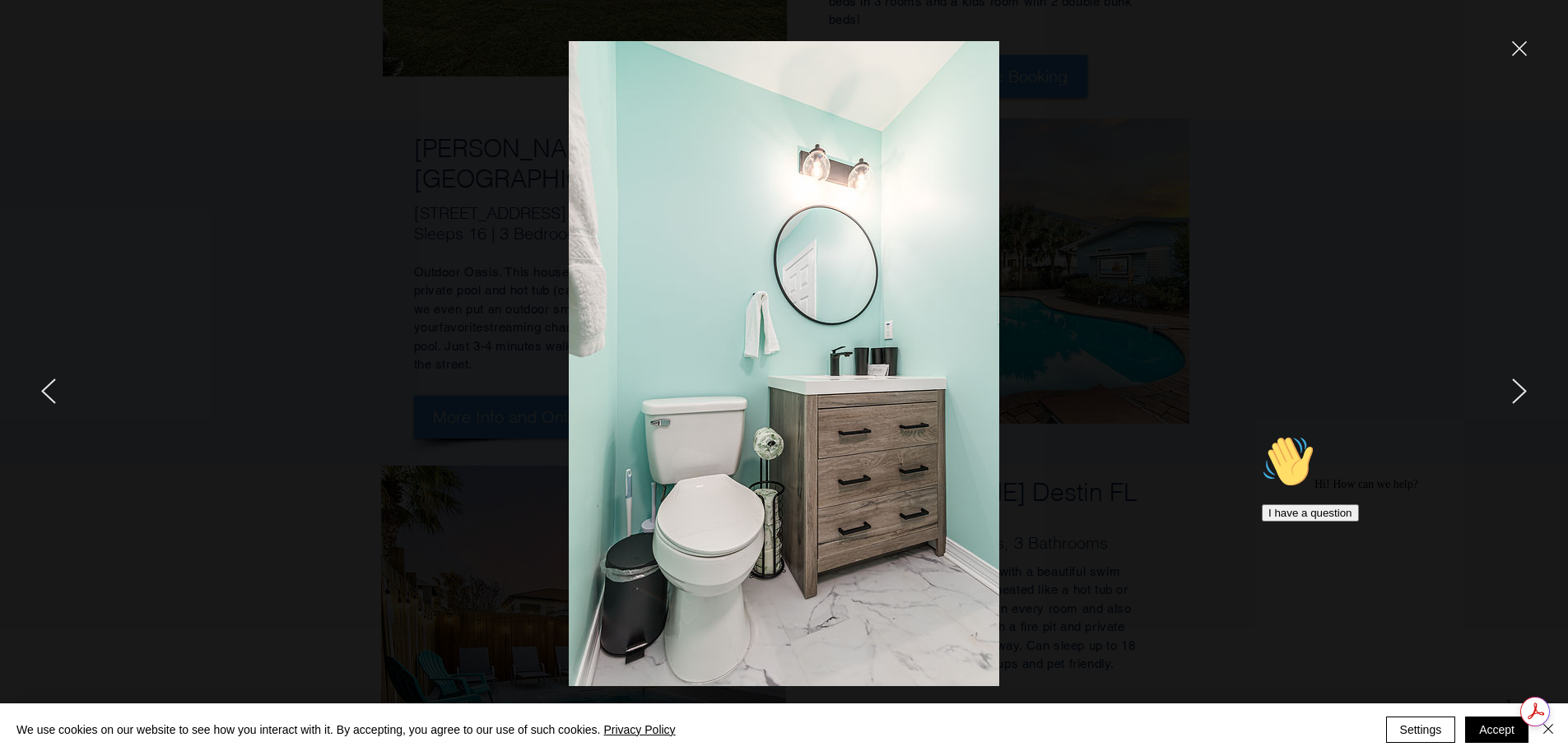
click at [1522, 391] on icon "next" at bounding box center [1520, 391] width 15 height 26
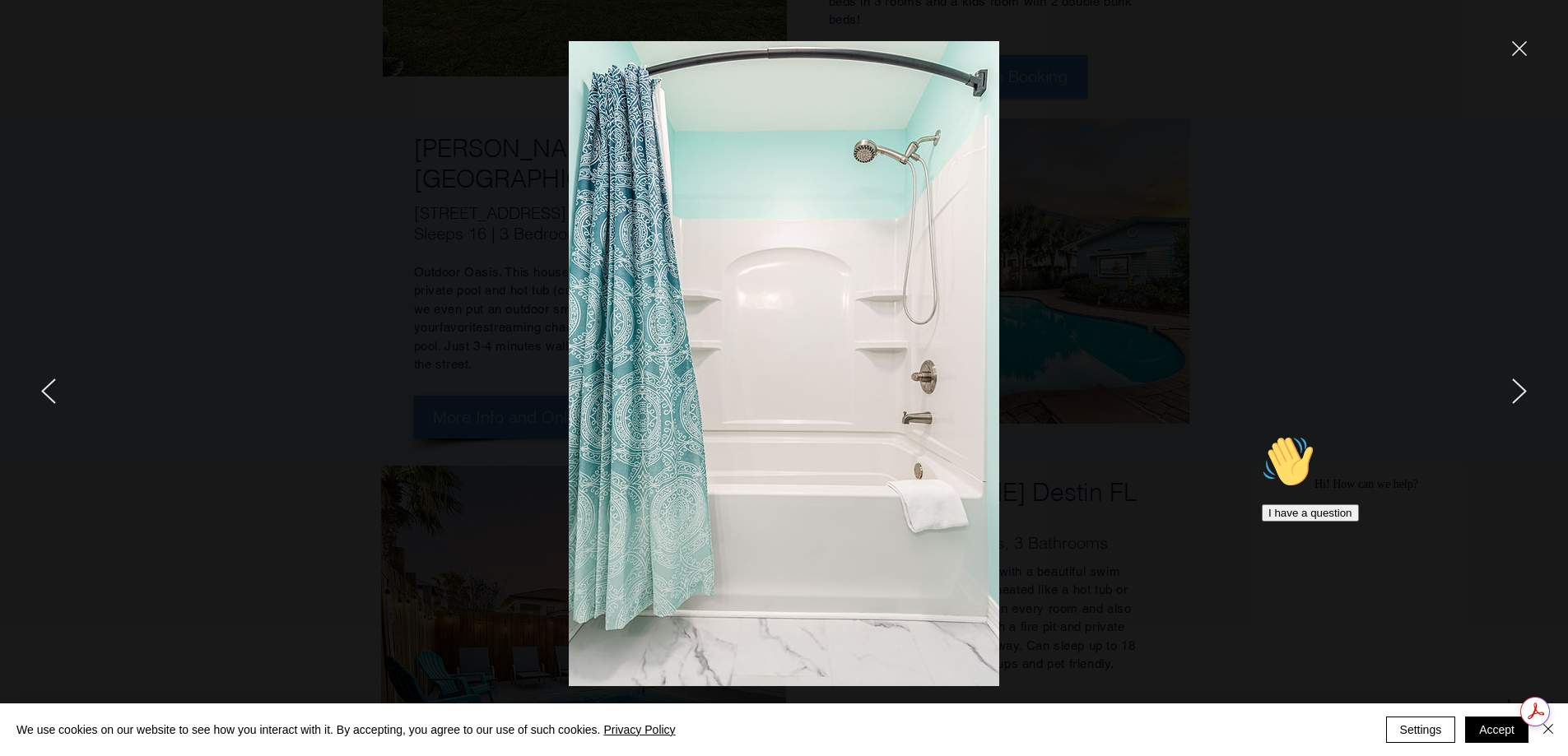
click at [1522, 391] on icon "next" at bounding box center [1520, 391] width 15 height 26
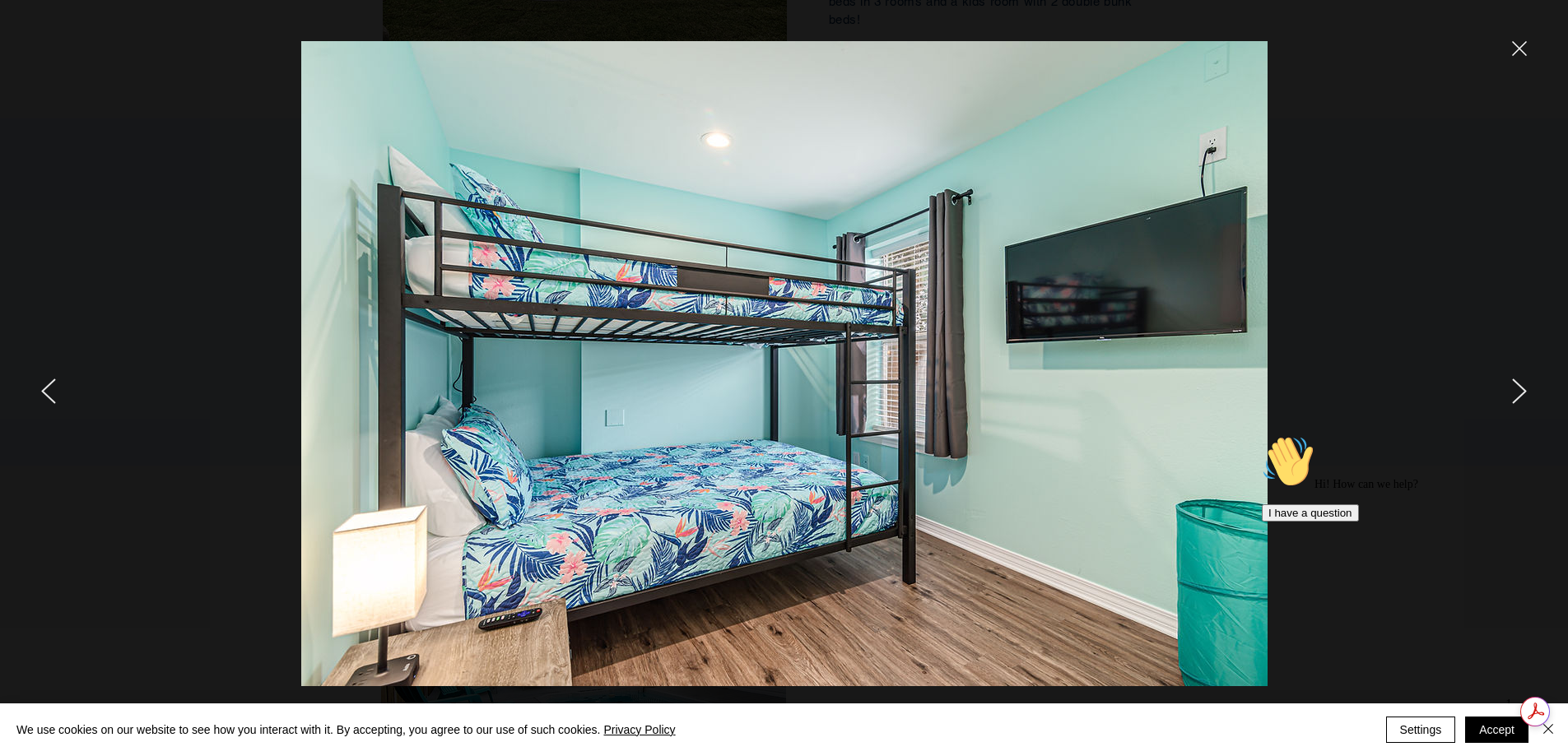
click at [1522, 391] on icon "next" at bounding box center [1520, 391] width 15 height 26
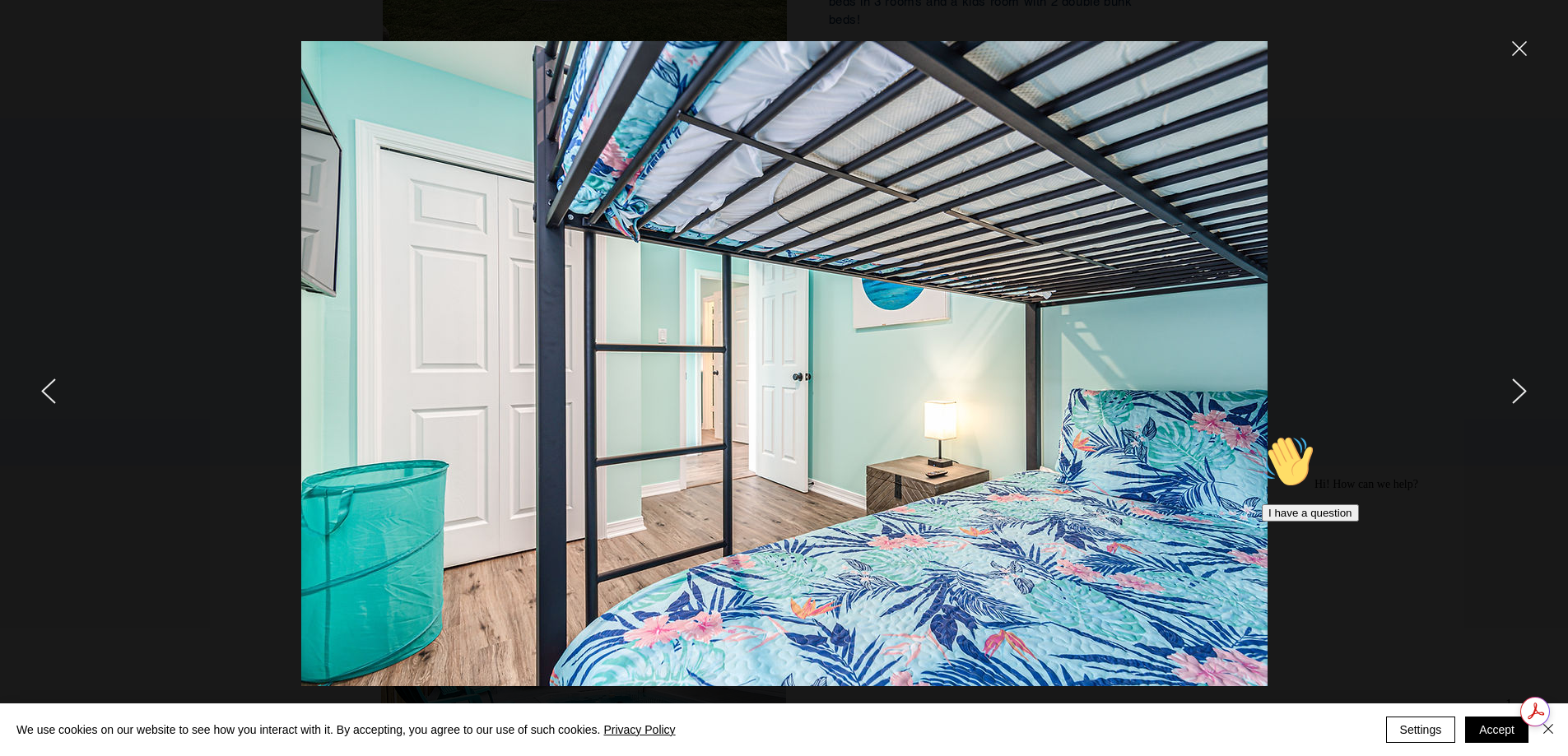
click at [1522, 391] on icon "next" at bounding box center [1520, 391] width 15 height 26
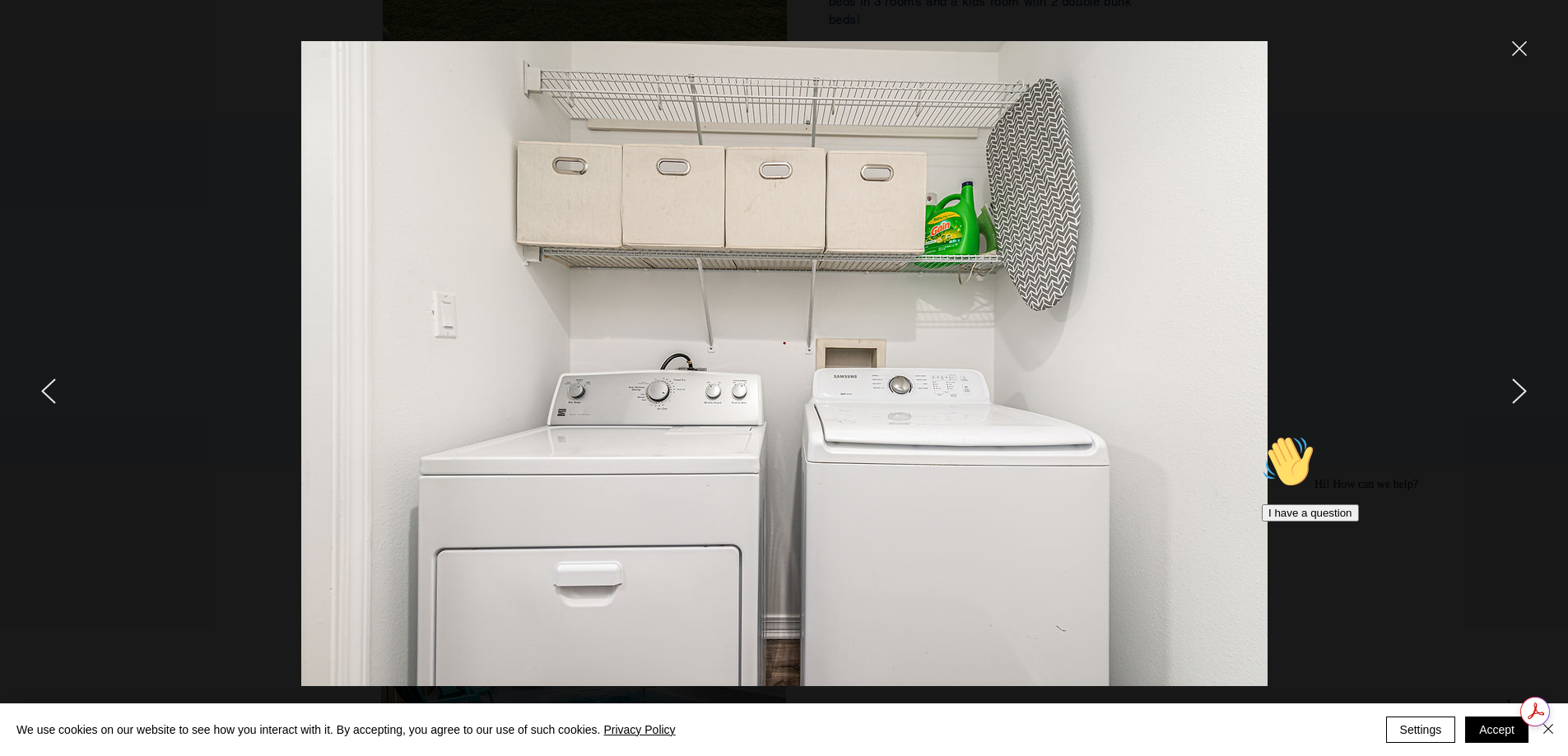
click at [1522, 391] on icon "next" at bounding box center [1520, 391] width 15 height 26
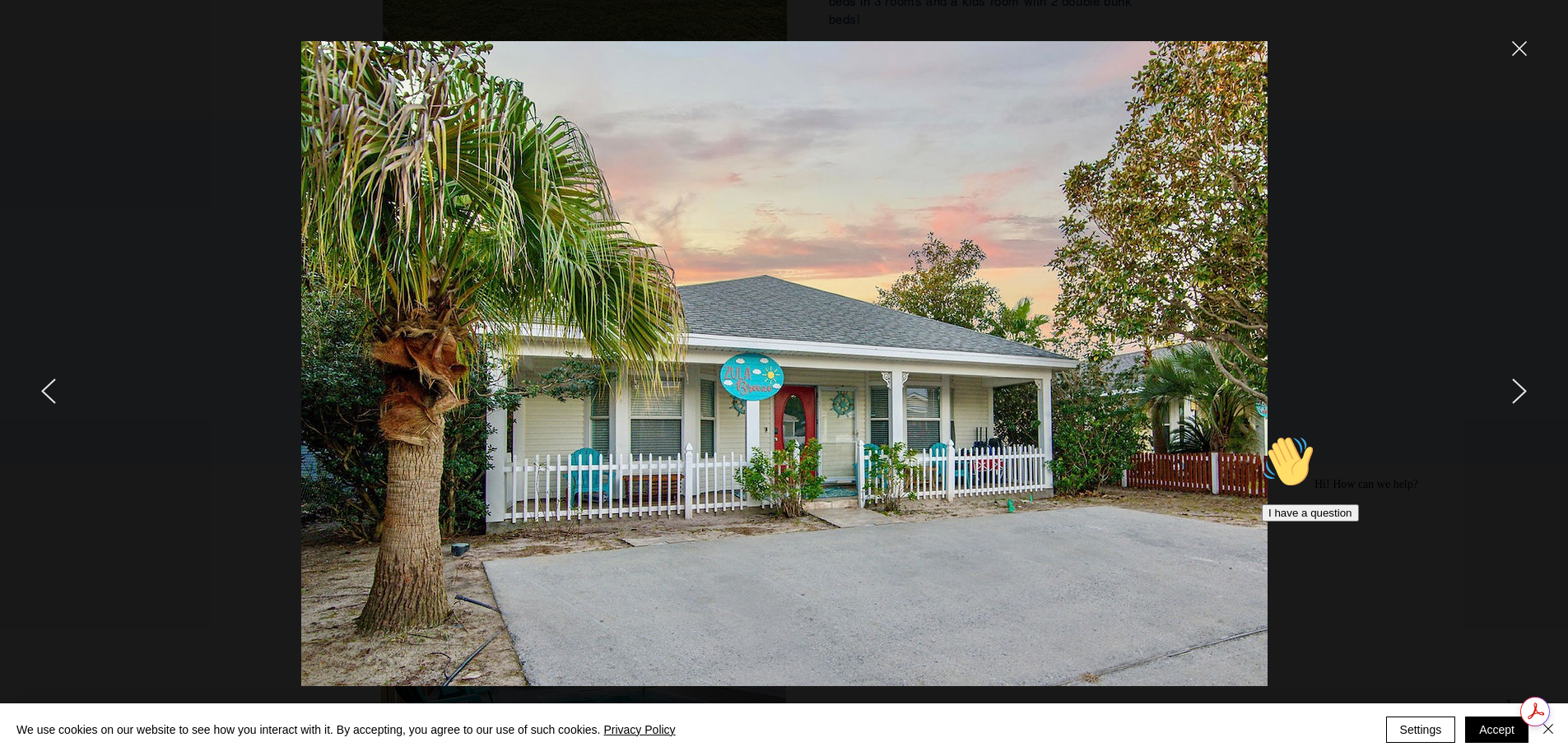
click at [1522, 391] on icon "next" at bounding box center [1520, 391] width 15 height 26
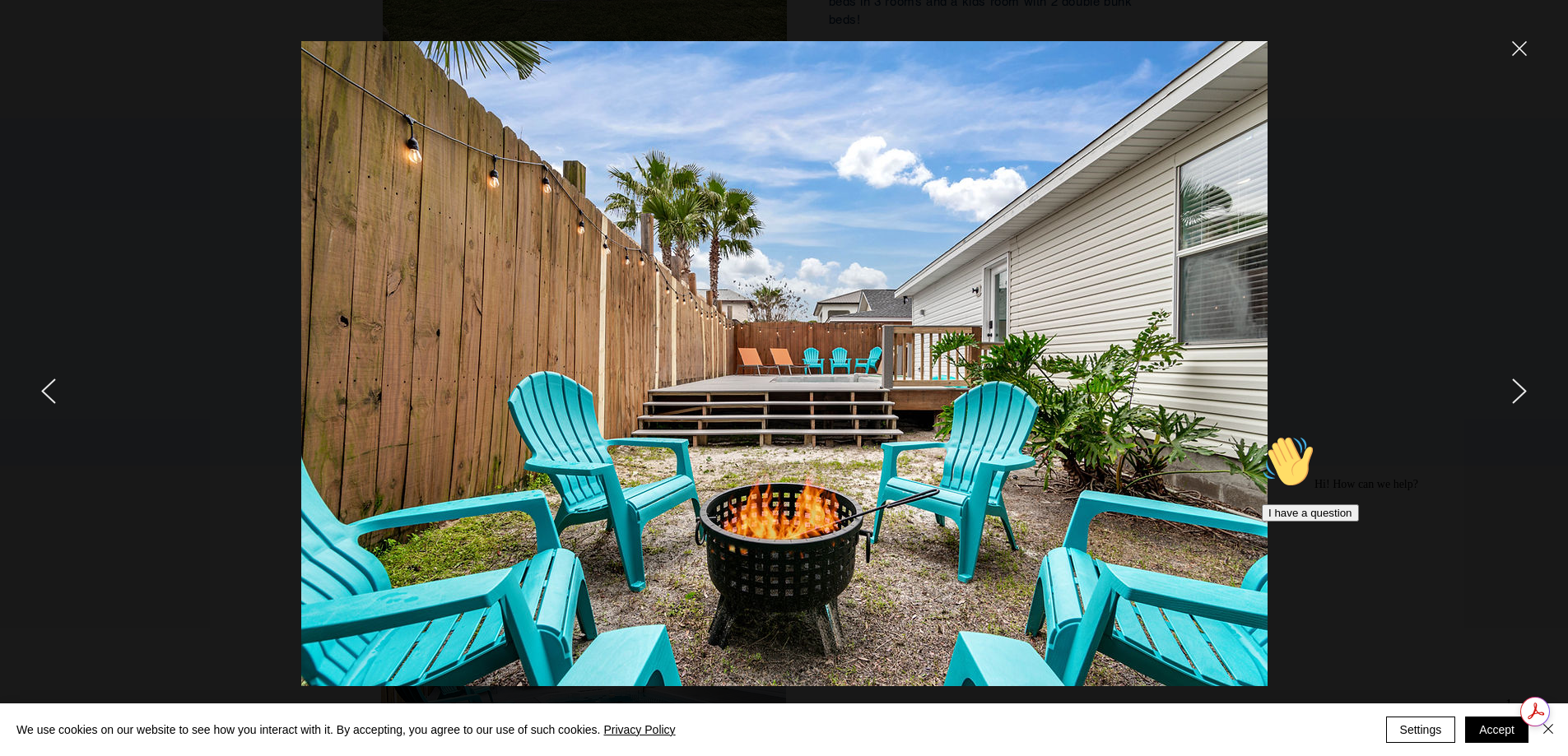
click at [1522, 391] on icon "next" at bounding box center [1520, 391] width 15 height 26
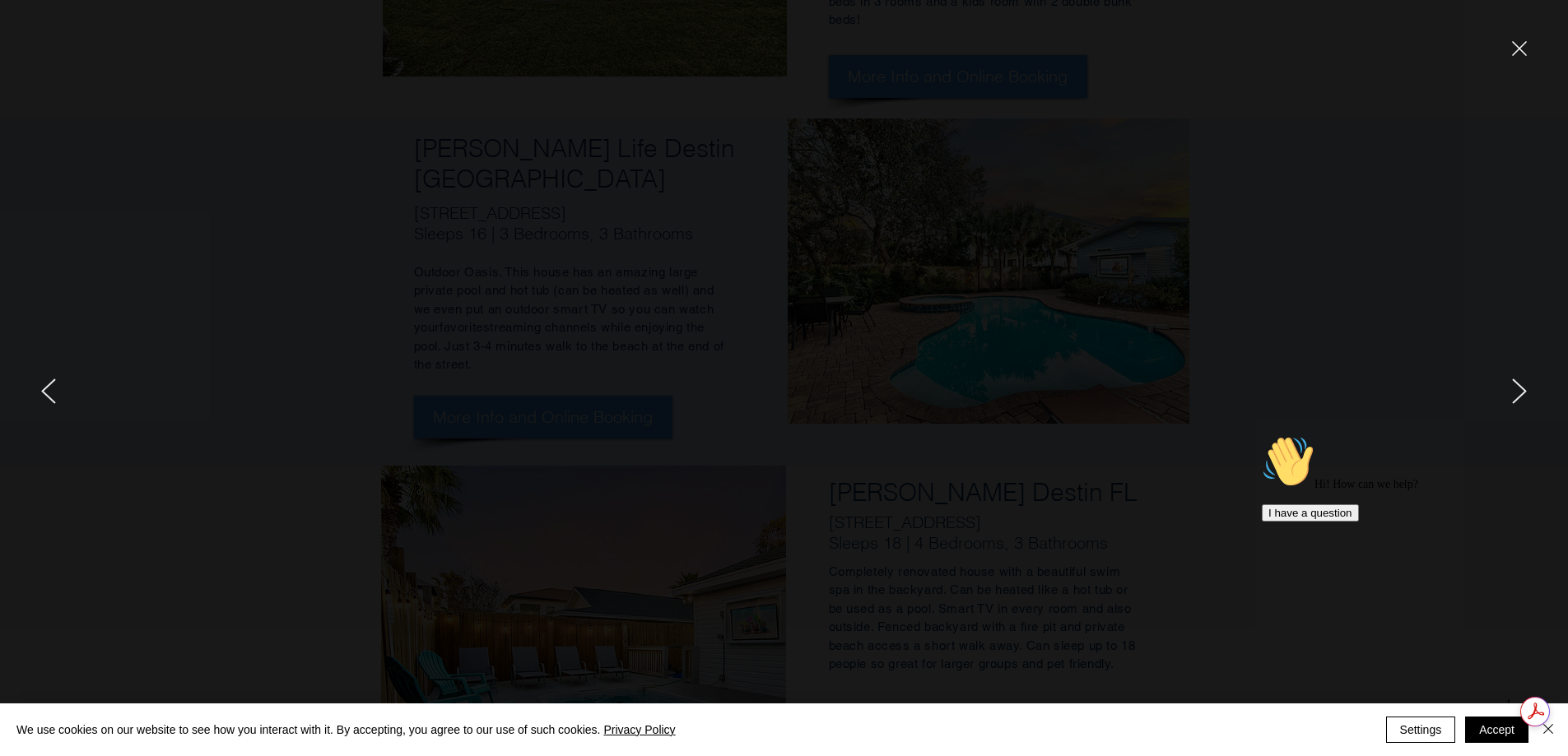
click at [1513, 49] on icon "close" at bounding box center [1520, 49] width 15 height 15
